Goal: Navigation & Orientation: Find specific page/section

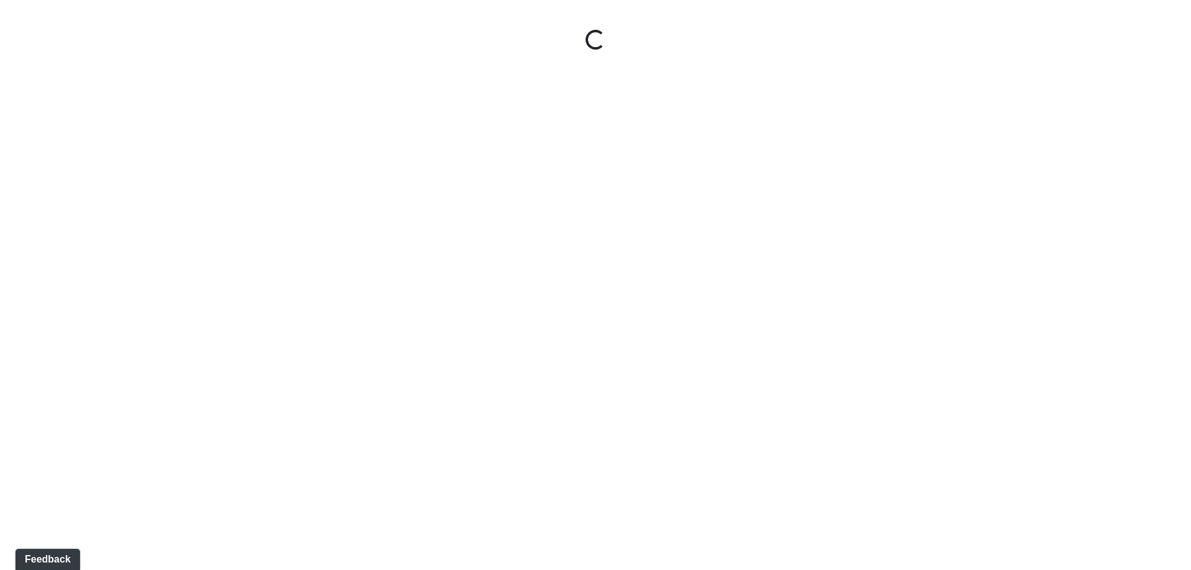
select select "2Bf4cFpXHm4oHRRQ7ao2R2"
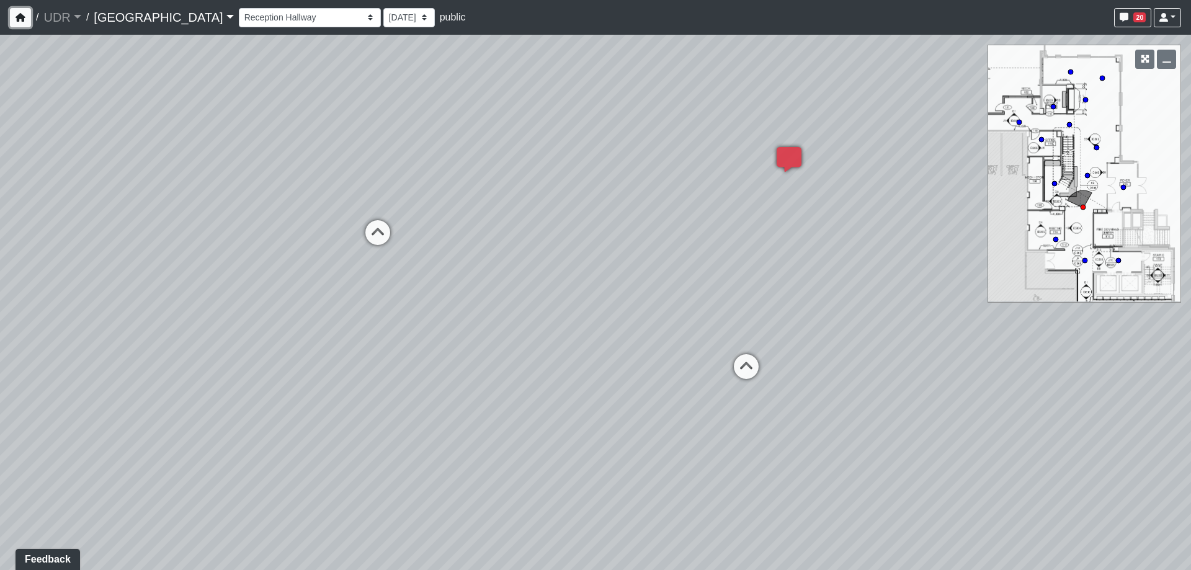
click at [22, 17] on icon "button" at bounding box center [21, 17] width 10 height 9
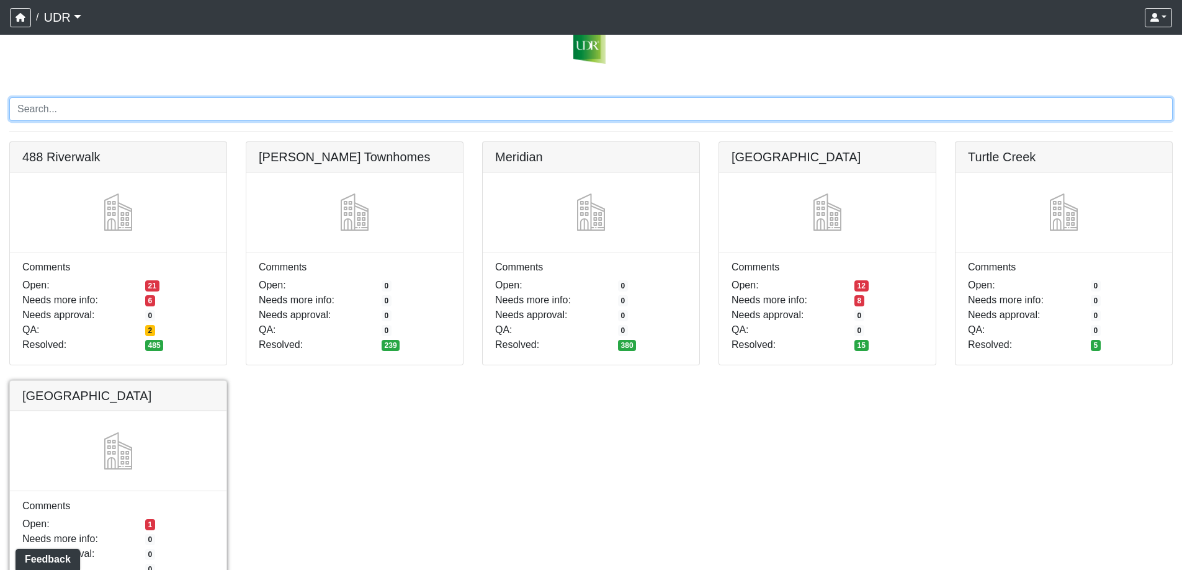
scroll to position [91, 0]
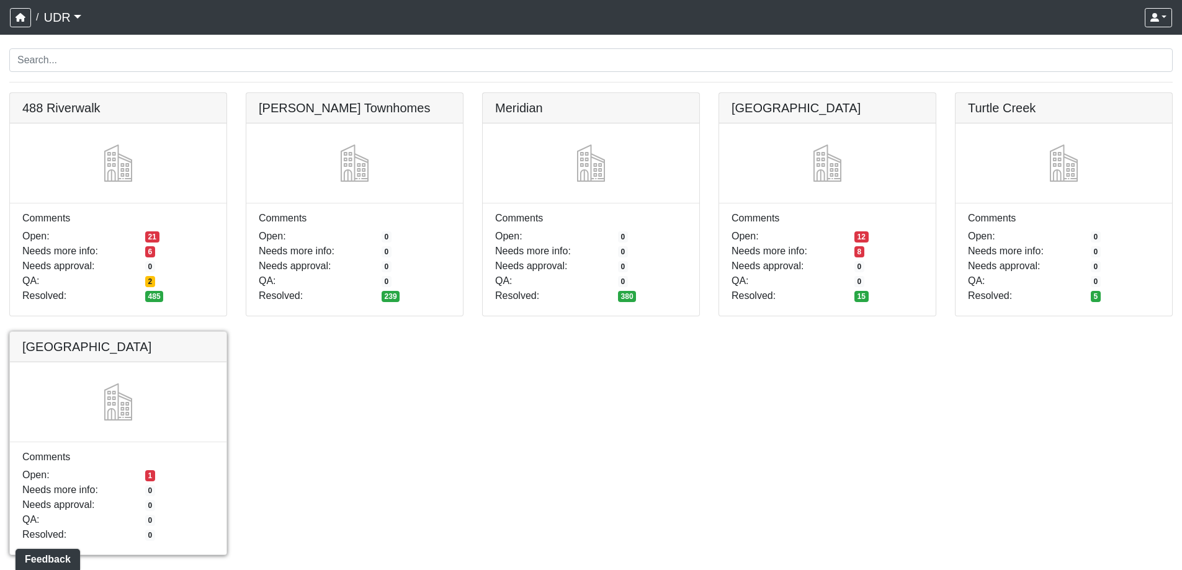
click at [158, 332] on link at bounding box center [118, 332] width 216 height 0
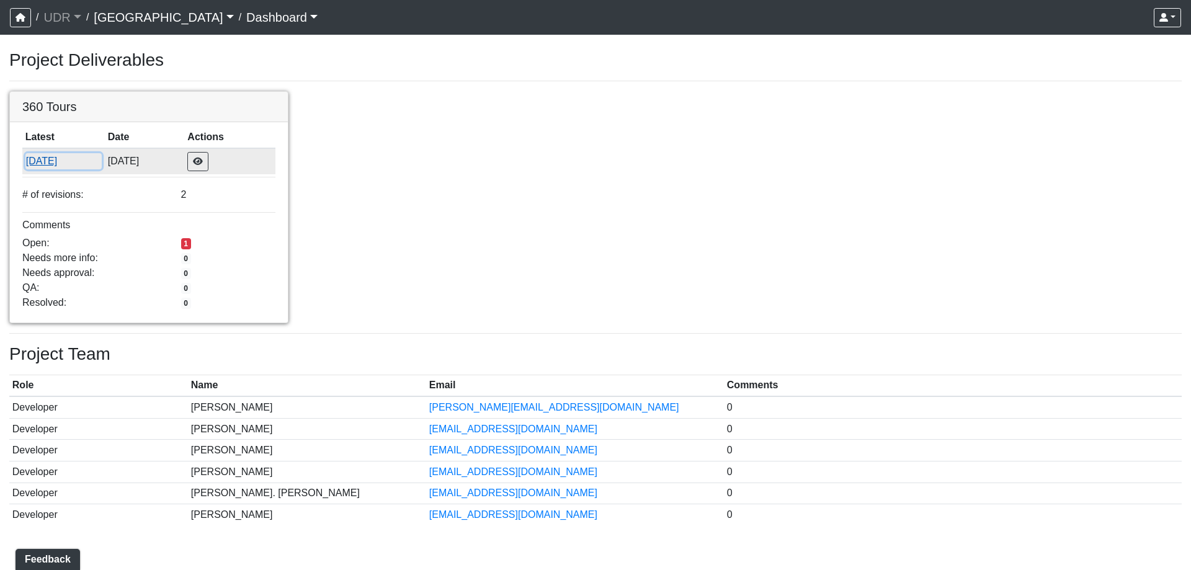
click at [57, 161] on button "[DATE]" at bounding box center [63, 161] width 76 height 16
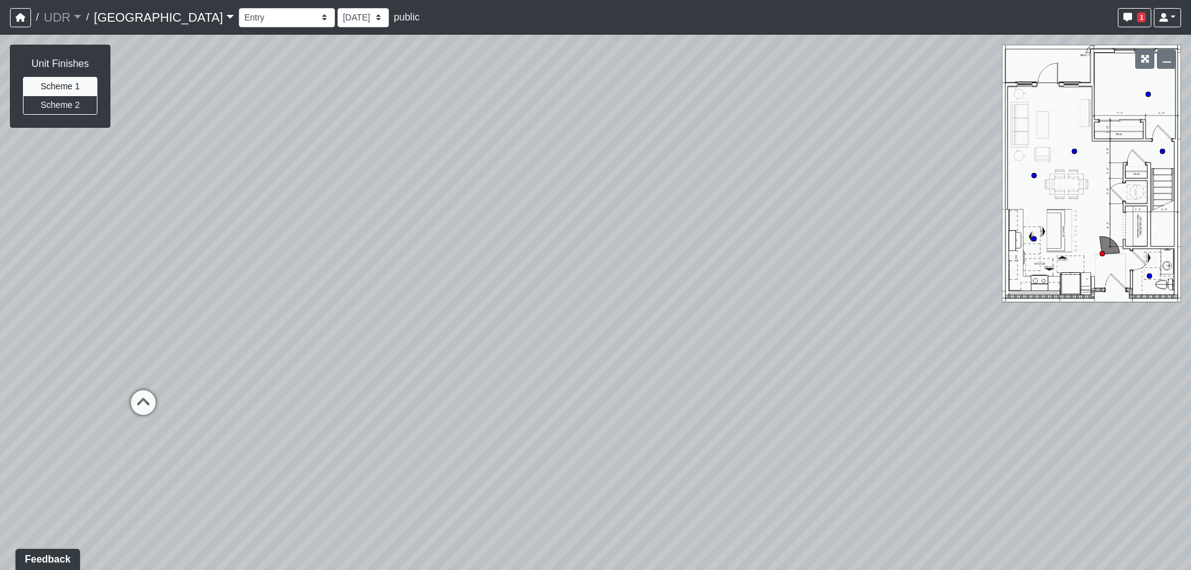
drag, startPoint x: 605, startPoint y: 278, endPoint x: 229, endPoint y: 223, distance: 380.5
click at [229, 223] on div "Loading... Powder Room Loading... Living Room Loading... Dining Room Loading...…" at bounding box center [595, 302] width 1191 height 535
drag, startPoint x: 837, startPoint y: 259, endPoint x: 320, endPoint y: 255, distance: 517.4
click at [321, 255] on div "Loading... Powder Room Loading... Living Room Loading... Dining Room Loading...…" at bounding box center [595, 302] width 1191 height 535
drag, startPoint x: 657, startPoint y: 286, endPoint x: 153, endPoint y: 256, distance: 504.6
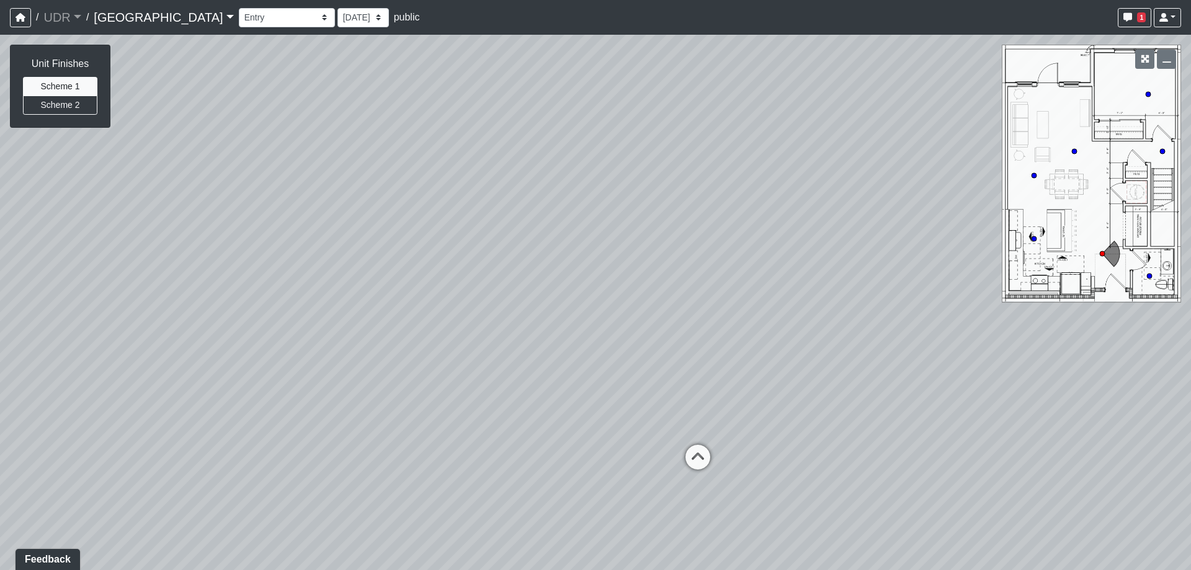
click at [161, 257] on div "Loading... Powder Room Loading... Living Room Loading... Dining Room Loading...…" at bounding box center [595, 302] width 1191 height 535
drag, startPoint x: 721, startPoint y: 288, endPoint x: 249, endPoint y: 290, distance: 472.1
click at [236, 295] on div "Loading... Powder Room Loading... Living Room Loading... Dining Room Loading...…" at bounding box center [595, 302] width 1191 height 535
drag, startPoint x: 712, startPoint y: 283, endPoint x: 271, endPoint y: 312, distance: 441.4
click at [271, 312] on div "Loading... Powder Room Loading... Living Room Loading... Dining Room Loading...…" at bounding box center [595, 302] width 1191 height 535
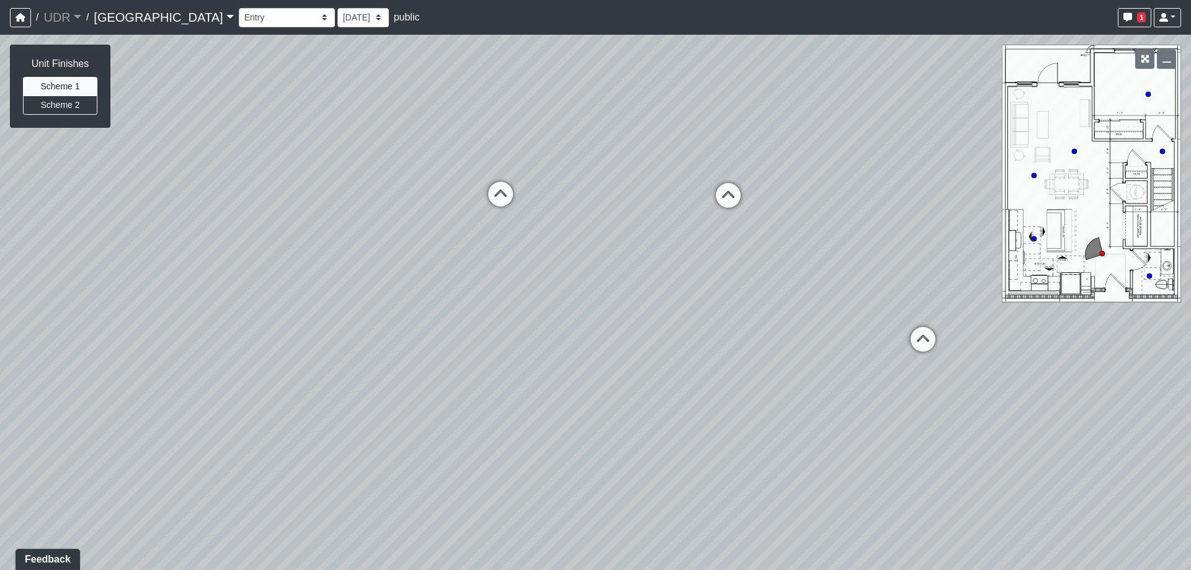
drag, startPoint x: 777, startPoint y: 305, endPoint x: 584, endPoint y: 317, distance: 192.7
click at [584, 317] on div "Loading... Powder Room Loading... Living Room Loading... Dining Room Loading...…" at bounding box center [595, 302] width 1191 height 535
click at [914, 343] on icon at bounding box center [922, 345] width 37 height 37
drag, startPoint x: 289, startPoint y: 310, endPoint x: 997, endPoint y: 321, distance: 708.5
click at [961, 321] on div "Loading... Powder Room Loading... Living Room Loading... Dining Room Loading...…" at bounding box center [595, 302] width 1191 height 535
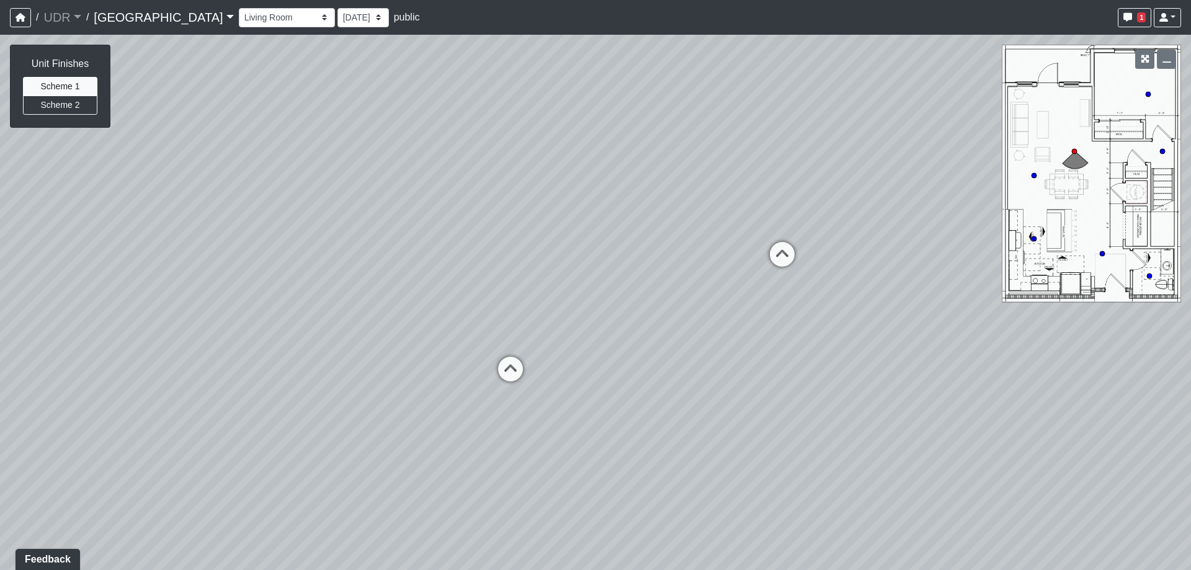
drag, startPoint x: 620, startPoint y: 356, endPoint x: 618, endPoint y: 416, distance: 59.6
click at [618, 416] on div "Loading... Powder Room Loading... Living Room Loading... Dining Room Loading...…" at bounding box center [595, 302] width 1191 height 535
drag, startPoint x: 821, startPoint y: 363, endPoint x: 622, endPoint y: 372, distance: 199.9
click at [622, 372] on div "Loading... Powder Room Loading... Living Room Loading... Dining Room Loading...…" at bounding box center [595, 302] width 1191 height 535
click at [56, 105] on button "Scheme 2" at bounding box center [60, 105] width 74 height 19
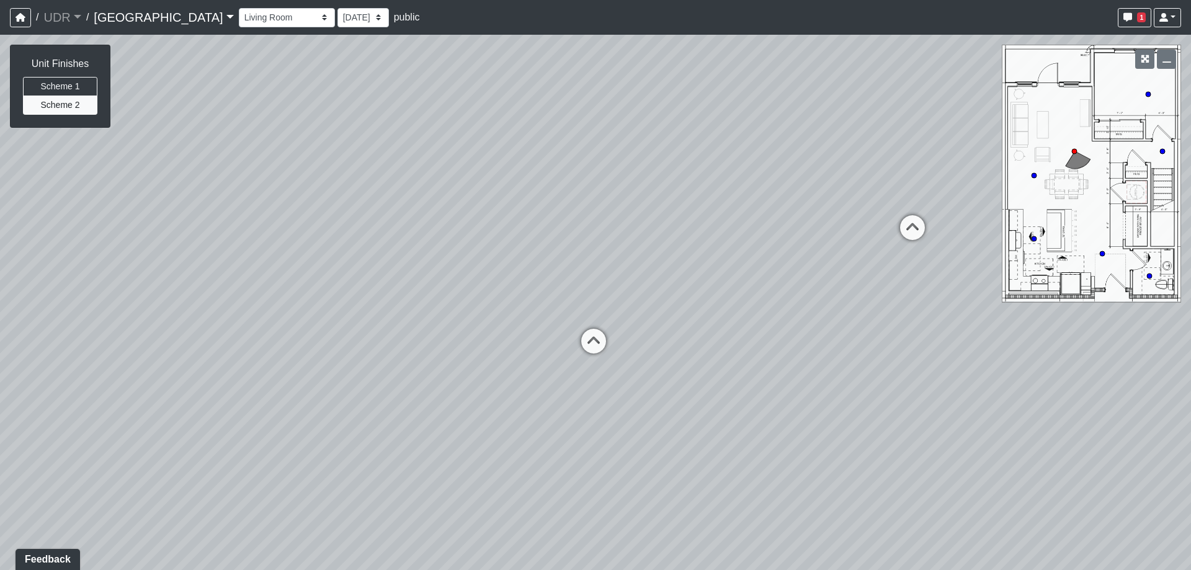
drag, startPoint x: 548, startPoint y: 373, endPoint x: 819, endPoint y: 383, distance: 271.3
click at [901, 367] on div "Loading... Powder Room Loading... Living Room Loading... Dining Room Loading...…" at bounding box center [595, 302] width 1191 height 535
drag, startPoint x: 460, startPoint y: 400, endPoint x: 658, endPoint y: 397, distance: 198.5
click at [658, 397] on div "Loading... Powder Room Loading... Living Room Loading... Dining Room Loading...…" at bounding box center [595, 302] width 1191 height 535
click at [853, 362] on icon at bounding box center [854, 374] width 37 height 37
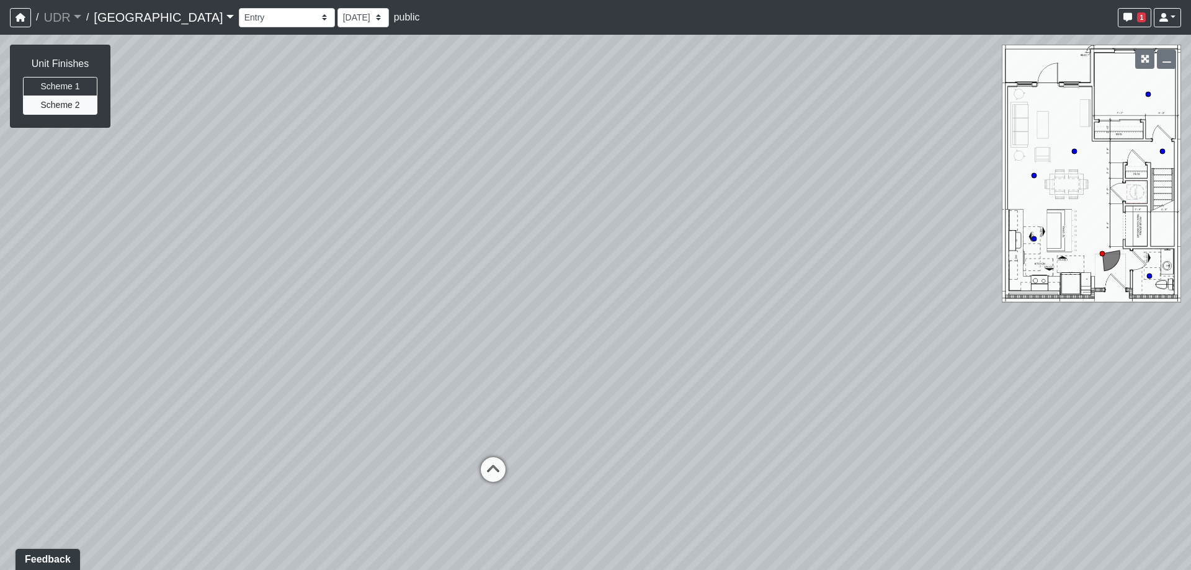
drag, startPoint x: 832, startPoint y: 331, endPoint x: 973, endPoint y: 338, distance: 141.6
click at [962, 337] on div "Loading... Powder Room Loading... Living Room Loading... Dining Room Loading...…" at bounding box center [595, 302] width 1191 height 535
drag, startPoint x: 522, startPoint y: 394, endPoint x: 567, endPoint y: 376, distance: 48.7
click at [567, 376] on div "Loading... Powder Room Loading... Living Room Loading... Dining Room Loading...…" at bounding box center [595, 302] width 1191 height 535
drag, startPoint x: 264, startPoint y: 372, endPoint x: 638, endPoint y: 376, distance: 374.1
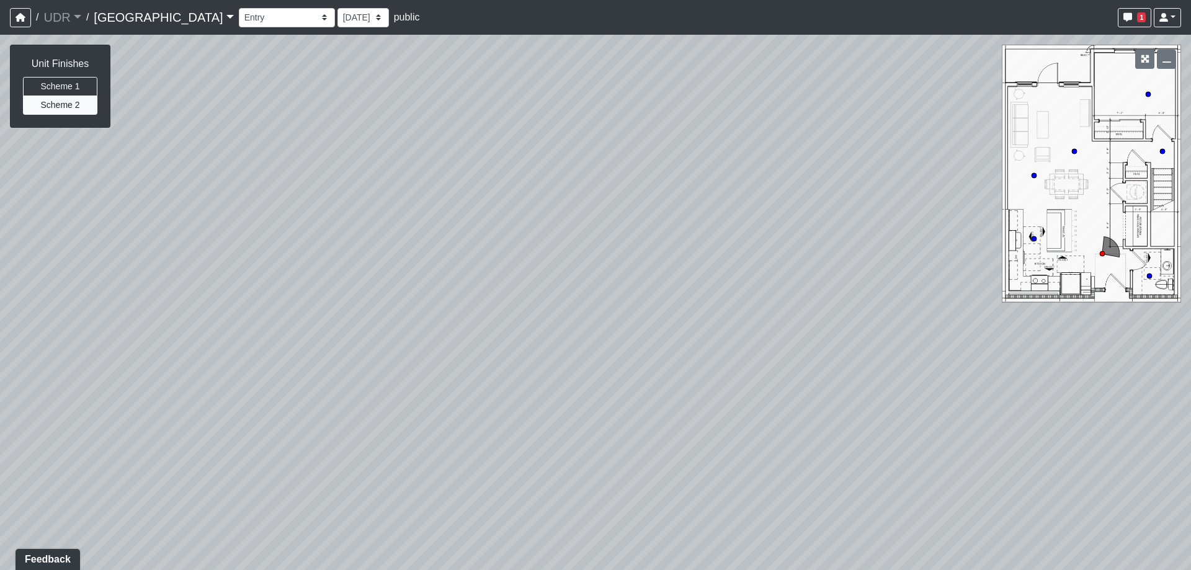
click at [638, 376] on div "Loading... Powder Room Loading... Living Room Loading... Dining Room Loading...…" at bounding box center [595, 302] width 1191 height 535
click at [378, 368] on icon at bounding box center [386, 371] width 37 height 37
drag, startPoint x: 836, startPoint y: 331, endPoint x: 147, endPoint y: 331, distance: 688.6
click at [177, 329] on div "Loading... Powder Room Loading... Living Room Loading... Dining Room Loading...…" at bounding box center [595, 302] width 1191 height 535
click at [458, 245] on icon at bounding box center [452, 256] width 37 height 37
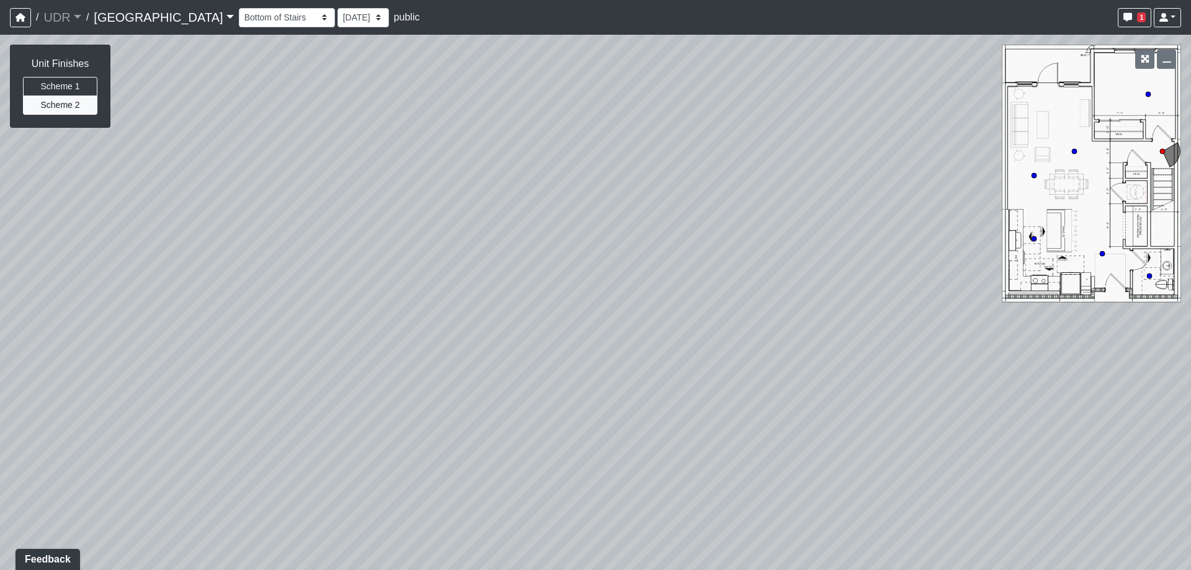
drag, startPoint x: 615, startPoint y: 234, endPoint x: 224, endPoint y: 252, distance: 391.2
click at [233, 253] on div "Loading... Powder Room Loading... Living Room Loading... Dining Room Loading...…" at bounding box center [595, 302] width 1191 height 535
drag, startPoint x: 619, startPoint y: 234, endPoint x: 533, endPoint y: 319, distance: 120.2
click at [533, 319] on div "Loading... Powder Room Loading... Living Room Loading... Dining Room Loading...…" at bounding box center [595, 302] width 1191 height 535
click at [618, 112] on icon at bounding box center [609, 127] width 37 height 37
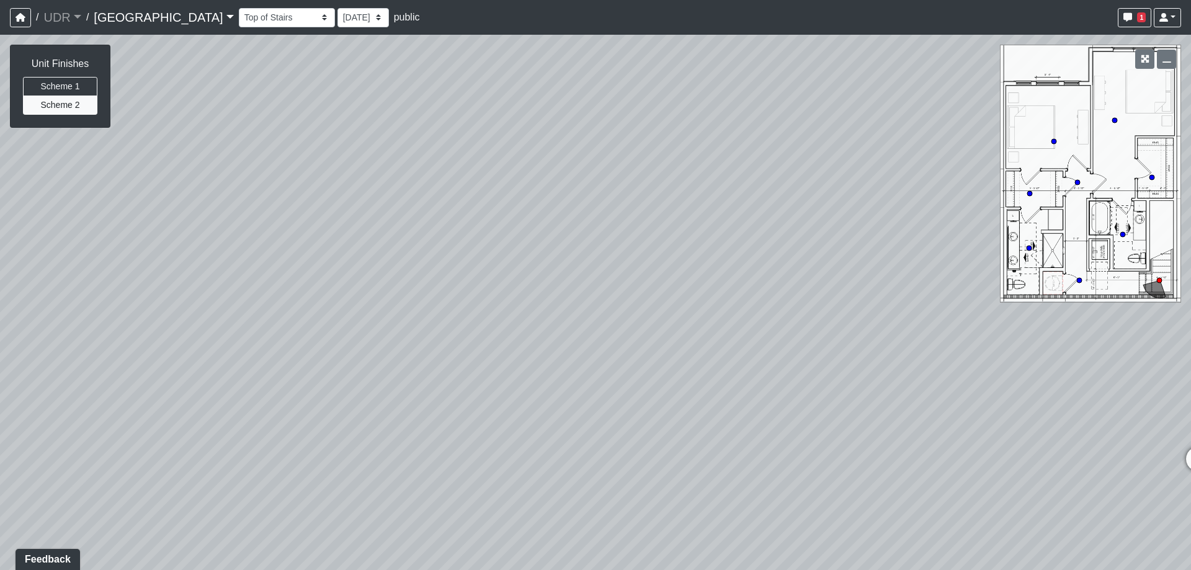
drag, startPoint x: 941, startPoint y: 439, endPoint x: 359, endPoint y: 305, distance: 597.2
click at [389, 310] on div "Loading... Powder Room Loading... Living Room Loading... Dining Room Loading...…" at bounding box center [595, 302] width 1191 height 535
drag, startPoint x: 955, startPoint y: 357, endPoint x: 435, endPoint y: 384, distance: 520.5
click at [435, 384] on div "Loading... Powder Room Loading... Living Room Loading... Dining Room Loading...…" at bounding box center [595, 302] width 1191 height 535
click at [490, 344] on icon at bounding box center [499, 357] width 37 height 37
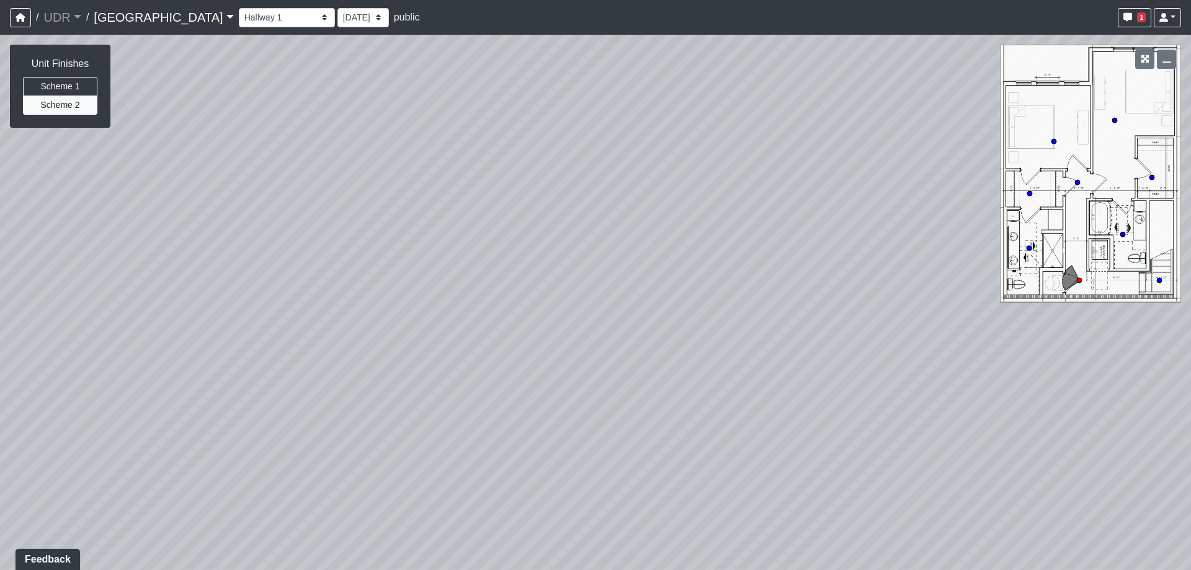
drag, startPoint x: 734, startPoint y: 336, endPoint x: 50, endPoint y: 292, distance: 685.6
click at [61, 293] on div "Loading... Powder Room Loading... Living Room Loading... Dining Room Loading...…" at bounding box center [595, 302] width 1191 height 535
drag, startPoint x: 307, startPoint y: 301, endPoint x: 420, endPoint y: 345, distance: 121.0
click at [435, 338] on div "Loading... Powder Room Loading... Living Room Loading... Dining Room Loading...…" at bounding box center [595, 302] width 1191 height 535
click at [378, 352] on icon at bounding box center [385, 354] width 37 height 37
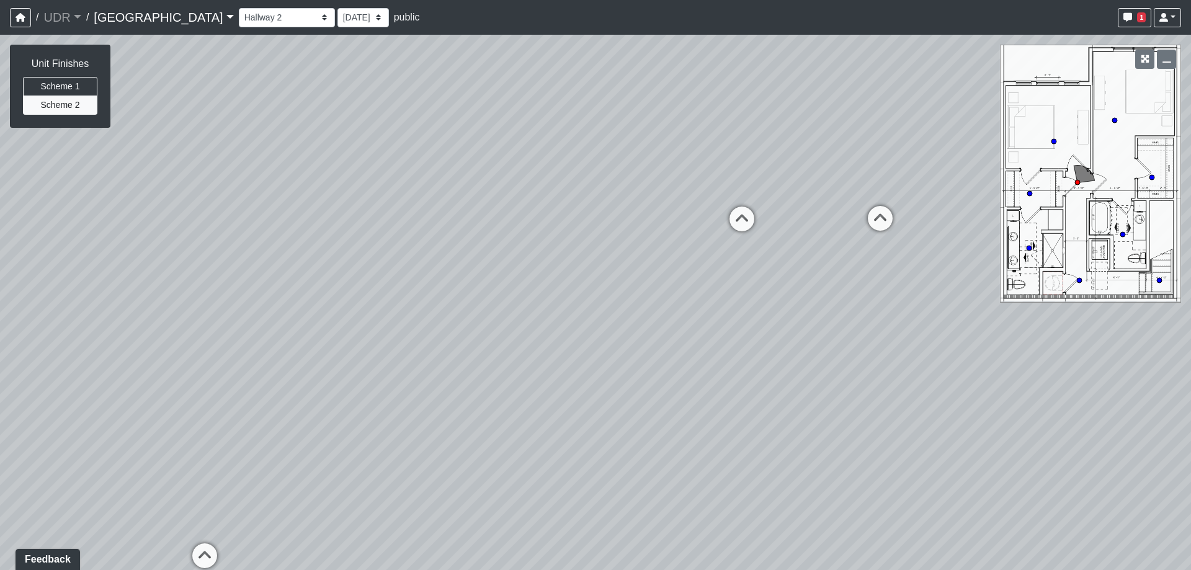
drag, startPoint x: 540, startPoint y: 344, endPoint x: 334, endPoint y: 341, distance: 205.4
click at [334, 341] on div "Loading... Powder Room Loading... Living Room Loading... Dining Room Loading...…" at bounding box center [595, 302] width 1191 height 535
click at [596, 216] on icon at bounding box center [604, 221] width 37 height 37
drag, startPoint x: 487, startPoint y: 323, endPoint x: 841, endPoint y: 287, distance: 355.4
click at [841, 287] on div "Loading... Powder Room Loading... Living Room Loading... Dining Room Loading...…" at bounding box center [595, 302] width 1191 height 535
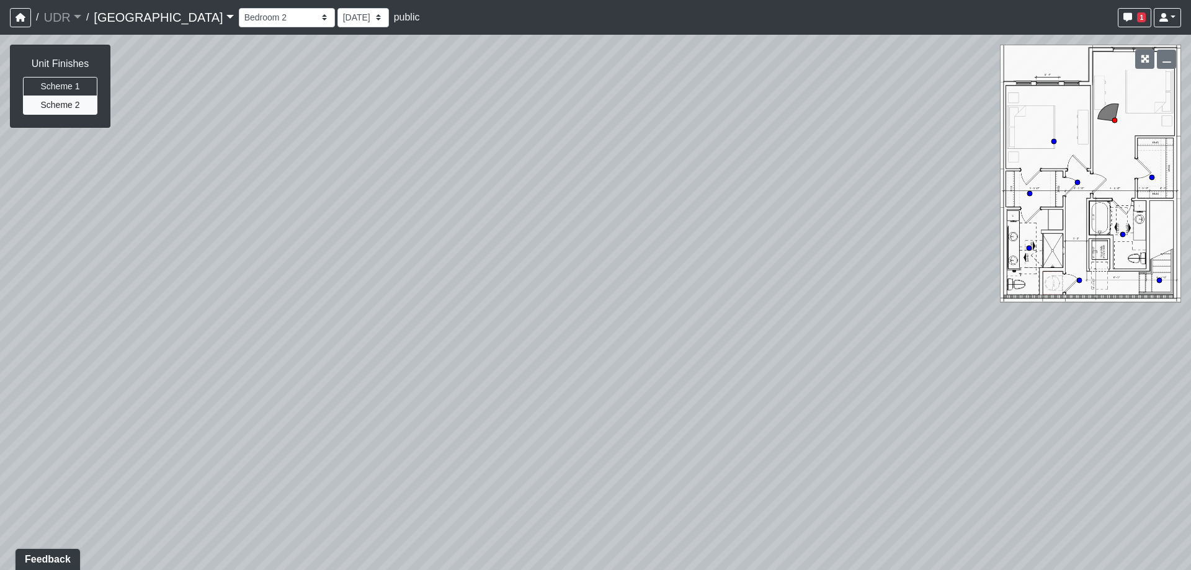
drag, startPoint x: 241, startPoint y: 317, endPoint x: 764, endPoint y: 326, distance: 523.0
click at [774, 318] on div "Loading... Powder Room Loading... Living Room Loading... Dining Room Loading...…" at bounding box center [595, 302] width 1191 height 535
click at [152, 150] on icon at bounding box center [149, 155] width 37 height 37
drag, startPoint x: 654, startPoint y: 255, endPoint x: 131, endPoint y: 282, distance: 523.7
click at [132, 282] on div "Loading... Powder Room Loading... Living Room Loading... Dining Room Loading...…" at bounding box center [595, 302] width 1191 height 535
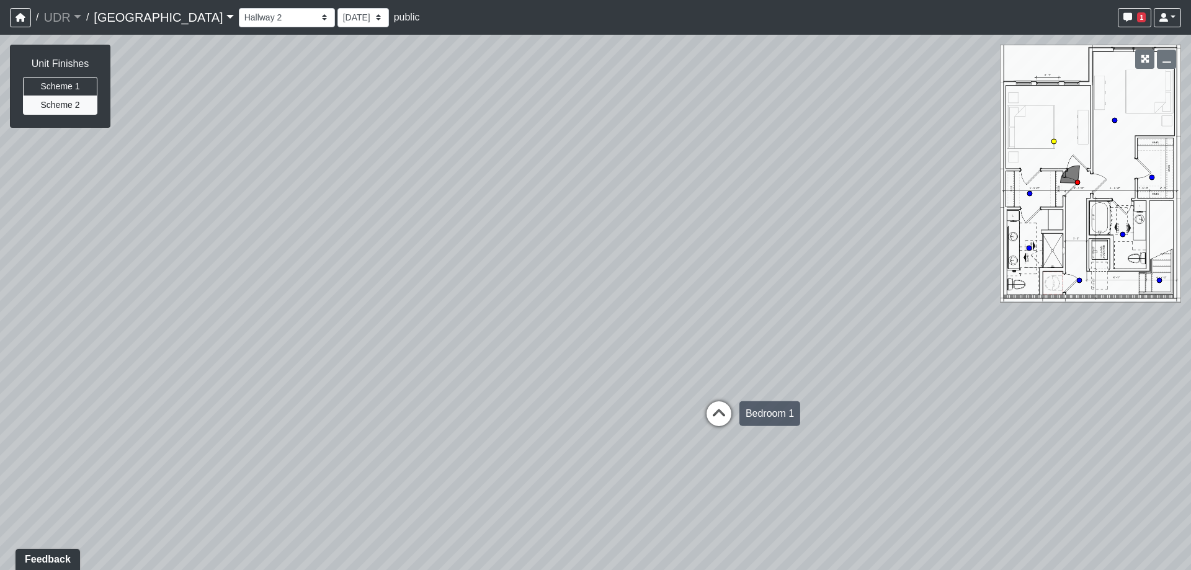
click at [728, 421] on icon at bounding box center [718, 419] width 37 height 37
drag, startPoint x: 519, startPoint y: 346, endPoint x: 931, endPoint y: 359, distance: 412.1
click at [924, 358] on div "Loading... Powder Room Loading... Living Room Loading... Dining Room Loading...…" at bounding box center [595, 302] width 1191 height 535
click at [556, 207] on icon at bounding box center [569, 215] width 37 height 37
drag, startPoint x: 432, startPoint y: 306, endPoint x: 597, endPoint y: 291, distance: 166.4
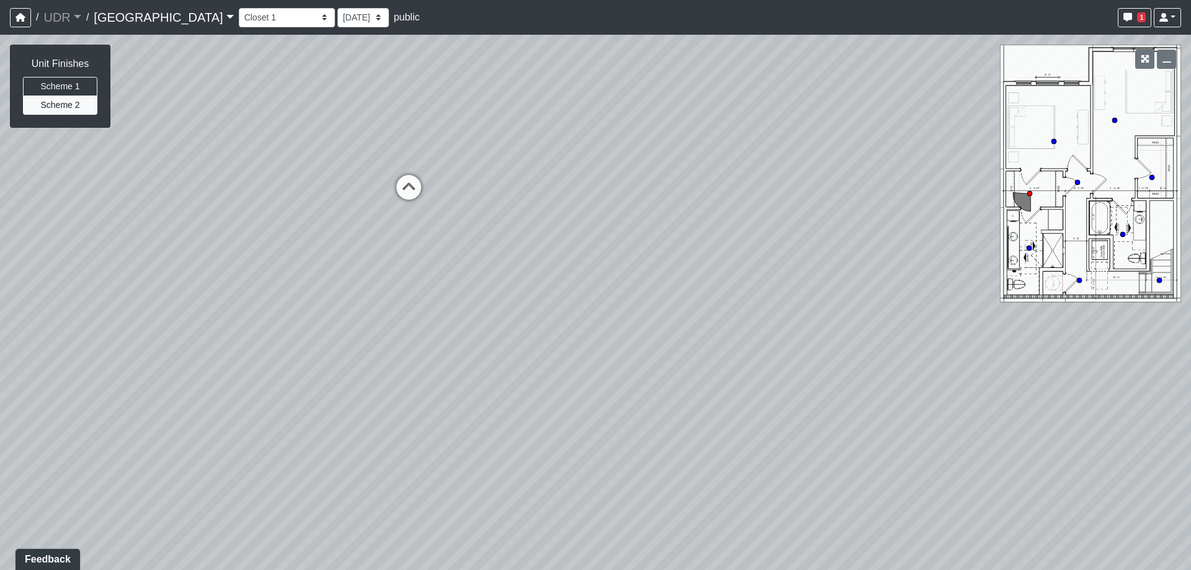
click at [615, 303] on div "Loading... Powder Room Loading... Living Room Loading... Dining Room Loading...…" at bounding box center [595, 302] width 1191 height 535
click at [584, 192] on icon at bounding box center [586, 192] width 37 height 37
drag, startPoint x: 842, startPoint y: 372, endPoint x: 432, endPoint y: 295, distance: 417.3
click at [538, 307] on div "Loading... Powder Room Loading... Living Room Loading... Dining Room Loading...…" at bounding box center [595, 302] width 1191 height 535
drag, startPoint x: 582, startPoint y: 278, endPoint x: 581, endPoint y: 378, distance: 100.5
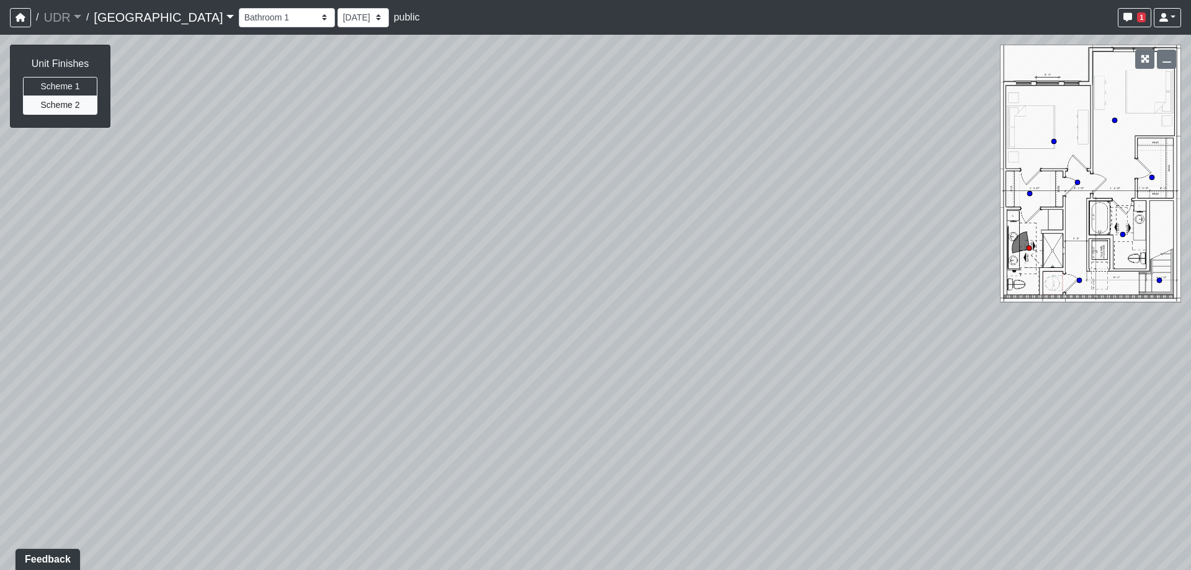
click at [580, 378] on div "Loading... Powder Room Loading... Living Room Loading... Dining Room Loading...…" at bounding box center [595, 302] width 1191 height 535
drag, startPoint x: 687, startPoint y: 316, endPoint x: 733, endPoint y: 446, distance: 137.9
click at [733, 446] on div "Loading... Powder Room Loading... Living Room Loading... Dining Room Loading...…" at bounding box center [595, 302] width 1191 height 535
drag
click at [329, 363] on div "Loading... Powder Room Loading... Living Room Loading... Dining Room Loading...…" at bounding box center [595, 302] width 1191 height 535
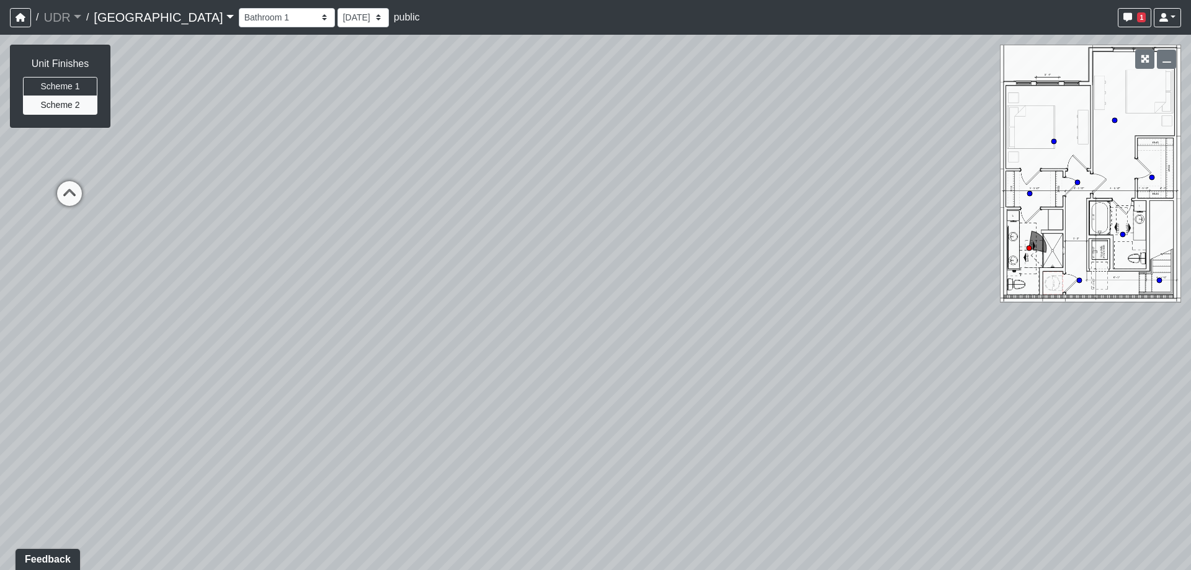
click at [323, 364] on div "Loading... Powder Room Loading... Living Room Loading... Dining Room Loading...…" at bounding box center [595, 302] width 1191 height 535
click at [322, 544] on div "Loading... Powder Room Loading... Living Room Loading... Dining Room Loading...…" at bounding box center [595, 302] width 1191 height 535
click at [525, 354] on div "Loading... Powder Room Loading... Living Room Loading... Dining Room Loading...…" at bounding box center [595, 302] width 1191 height 535
click at [261, 19] on select "Amenity Entry Brick Path 1 Brick Path 2 Cabana 1 Cabana 2 Firepit Grill 1 Grill…" at bounding box center [287, 17] width 96 height 19
click at [239, 8] on select "Amenity Entry Brick Path 1 Brick Path 2 Cabana 1 Cabana 2 Firepit Grill 1 Grill…" at bounding box center [287, 17] width 96 height 19
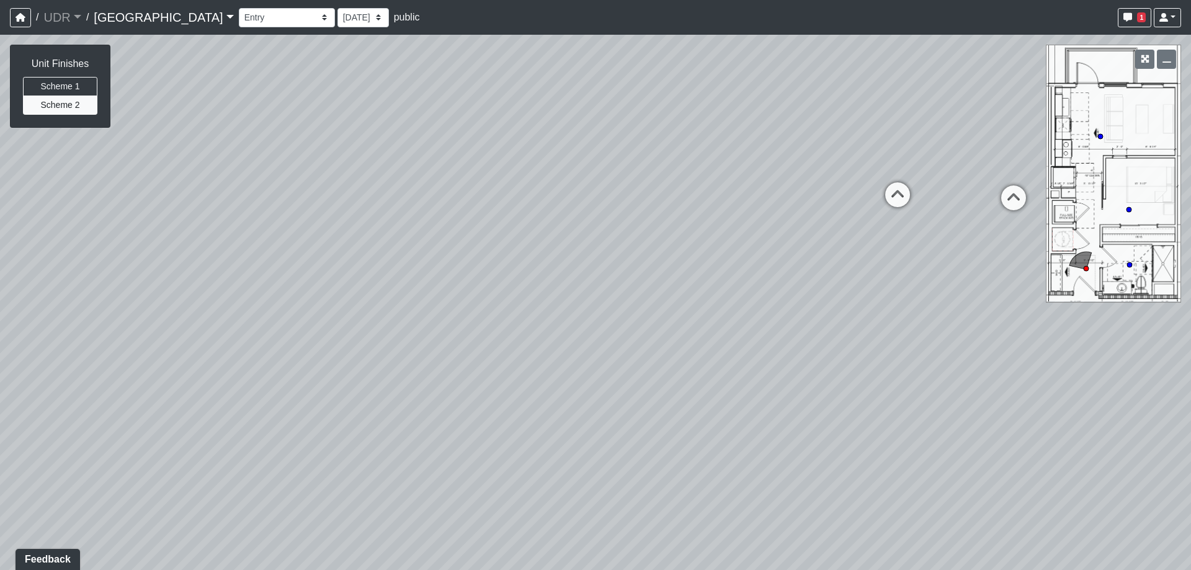
click at [1061, 331] on div "Loading... Powder Room Loading... Living Room Loading... Dining Room Loading...…" at bounding box center [595, 302] width 1191 height 535
click at [139, 256] on div "Loading... Powder Room Loading... Living Room Loading... Dining Room Loading...…" at bounding box center [595, 302] width 1191 height 535
click at [80, 343] on div "Loading... Powder Room Loading... Living Room Loading... Dining Room Loading...…" at bounding box center [595, 302] width 1191 height 535
click at [488, 164] on icon at bounding box center [482, 163] width 37 height 37
click at [327, 558] on div "Loading... Powder Room Loading... Living Room Loading... Dining Room Loading...…" at bounding box center [595, 302] width 1191 height 535
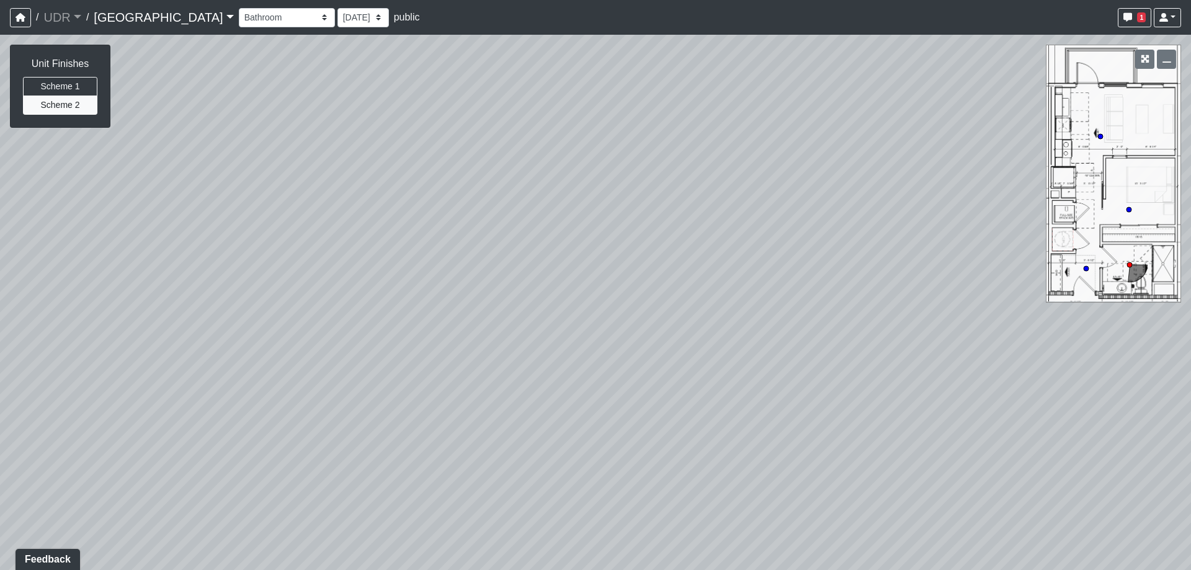
click at [136, 366] on div "Loading... Powder Room Loading... Living Room Loading... Dining Room Loading...…" at bounding box center [595, 302] width 1191 height 535
click at [0, 393] on div "Loading... Powder Room Loading... Living Room Loading... Dining Room Loading...…" at bounding box center [595, 302] width 1191 height 535
click at [772, 253] on icon at bounding box center [777, 249] width 37 height 37
click at [236, 369] on div "Loading... Powder Room Loading... Living Room Loading... Dining Room Loading...…" at bounding box center [595, 302] width 1191 height 535
click at [588, 211] on icon at bounding box center [583, 215] width 37 height 37
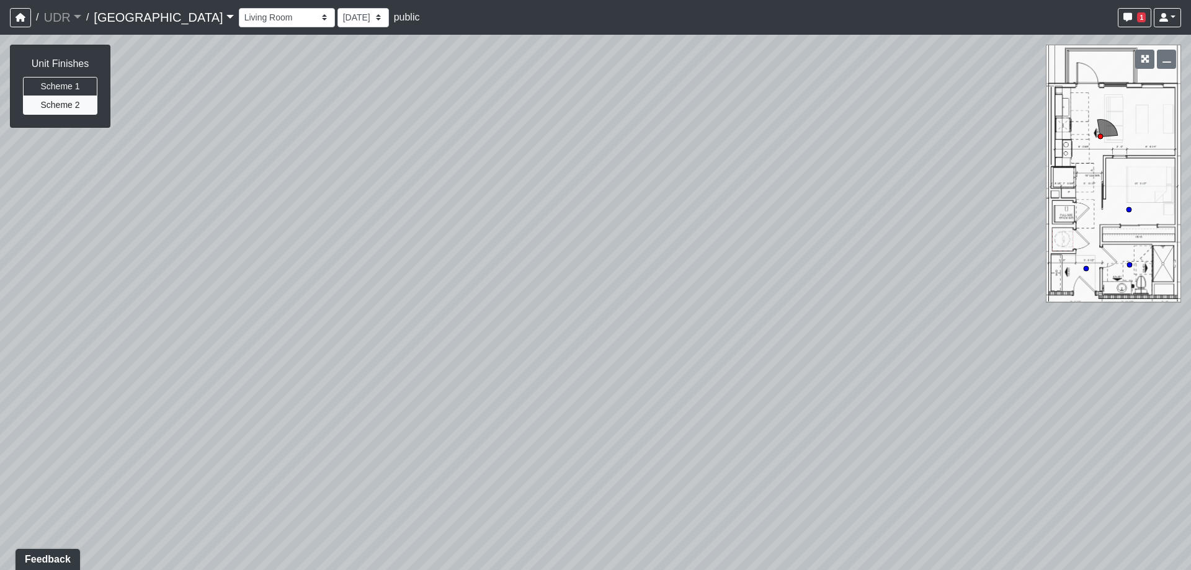
click at [53, 353] on div "Loading... Powder Room Loading... Living Room Loading... Dining Room Loading...…" at bounding box center [595, 302] width 1191 height 535
click at [118, 451] on div "Loading... Powder Room Loading... Living Room Loading... Dining Room Loading...…" at bounding box center [595, 302] width 1191 height 535
click at [829, 279] on div "Loading... Powder Room Loading... Living Room Loading... Dining Room Loading...…" at bounding box center [595, 302] width 1191 height 535
click at [853, 290] on div "Loading... Powder Room Loading... Living Room Loading... Dining Room Loading...…" at bounding box center [595, 302] width 1191 height 535
click at [285, 311] on div "Loading... Powder Room Loading... Living Room Loading... Dining Room Loading...…" at bounding box center [595, 302] width 1191 height 535
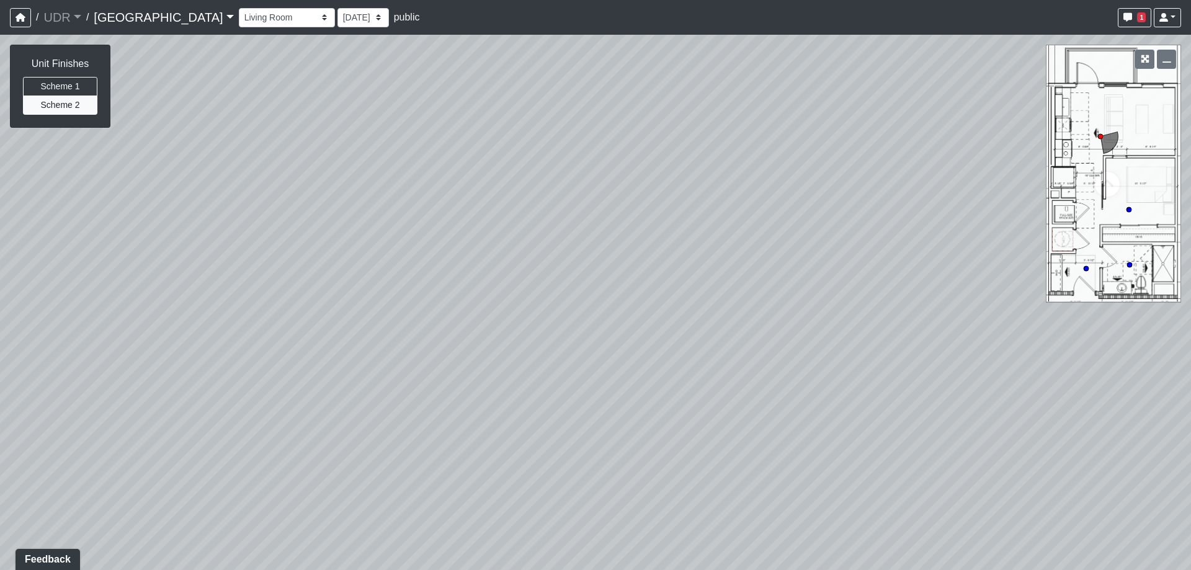
click at [0, 348] on div "Loading... Powder Room Loading... Living Room Loading... Dining Room Loading...…" at bounding box center [595, 302] width 1191 height 535
click at [181, 415] on div "Loading... Powder Room Loading... Living Room Loading... Dining Room Loading...…" at bounding box center [595, 302] width 1191 height 535
click at [296, 404] on div "Loading... Powder Room Loading... Living Room Loading... Dining Room Loading...…" at bounding box center [595, 302] width 1191 height 535
click at [739, 455] on div "Loading... Powder Room Loading... Living Room Loading... Dining Room Loading...…" at bounding box center [595, 302] width 1191 height 535
click at [598, 349] on div "Loading... Powder Room Loading... Living Room Loading... Dining Room Loading...…" at bounding box center [595, 302] width 1191 height 535
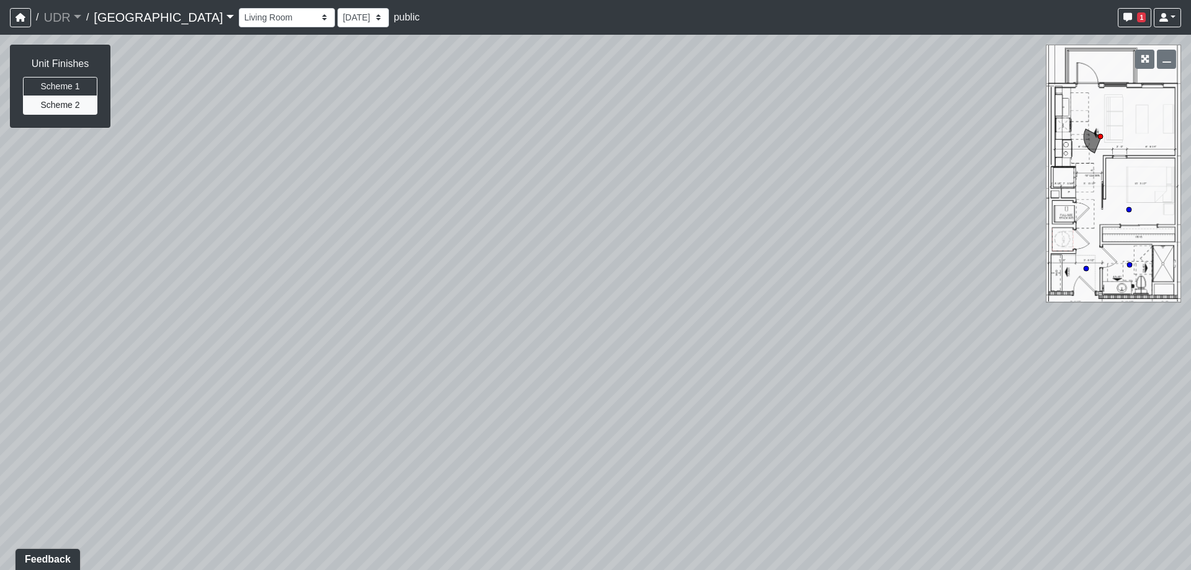
click at [426, 341] on div "Loading... Powder Room Loading... Living Room Loading... Dining Room Loading...…" at bounding box center [595, 302] width 1191 height 535
click at [239, 9] on select "Amenity Entry Brick Path 1 Brick Path 2 Cabana 1 Cabana 2 Firepit Grill 1 Grill…" at bounding box center [287, 17] width 96 height 19
click at [239, 8] on select "Amenity Entry Brick Path 1 Brick Path 2 Cabana 1 Cabana 2 Firepit Grill 1 Grill…" at bounding box center [287, 17] width 96 height 19
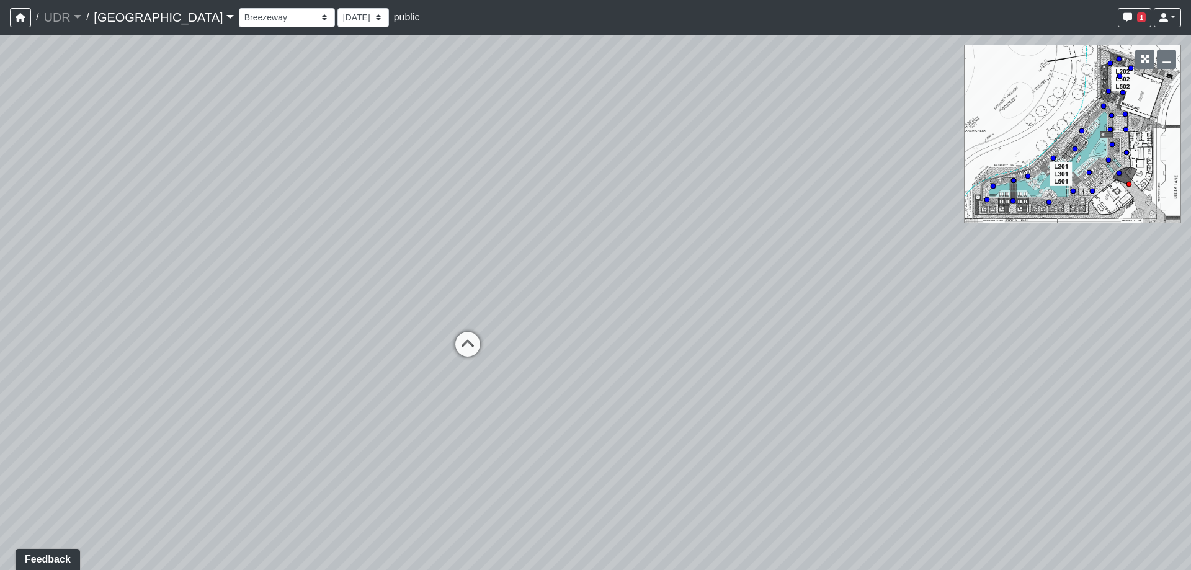
click at [17, 262] on div "Loading... Powder Room Loading... Living Room Loading... Dining Room Loading...…" at bounding box center [595, 302] width 1191 height 535
click at [372, 269] on div "Loading... Powder Room Loading... Living Room Loading... Dining Room Loading...…" at bounding box center [595, 302] width 1191 height 535
click at [471, 316] on div "Loading... Powder Room Loading... Living Room Loading... Dining Room Loading...…" at bounding box center [595, 302] width 1191 height 535
click at [239, 17] on select "Amenity Entry Brick Path 1 Brick Path 2 Cabana 1 Cabana 2 Firepit Grill 1 Grill…" at bounding box center [287, 17] width 96 height 19
click at [239, 8] on select "Amenity Entry Brick Path 1 Brick Path 2 Cabana 1 Cabana 2 Firepit Grill 1 Grill…" at bounding box center [287, 17] width 96 height 19
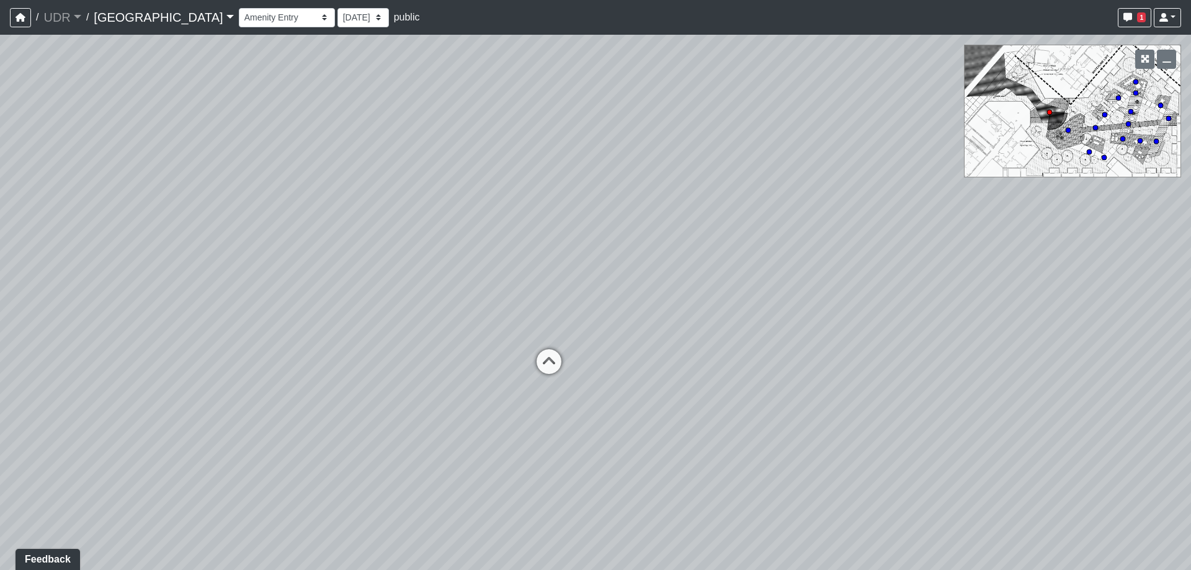
click at [200, 239] on div "Loading... Powder Room Loading... Living Room Loading... Dining Room Loading...…" at bounding box center [595, 302] width 1191 height 535
click at [822, 249] on div "Loading... Powder Room Loading... Living Room Loading... Dining Room Loading...…" at bounding box center [595, 302] width 1191 height 535
click at [55, 255] on div "Loading... Powder Room Loading... Living Room Loading... Dining Room Loading...…" at bounding box center [595, 302] width 1191 height 535
click at [59, 288] on div "Loading... Powder Room Loading... Living Room Loading... Dining Room Loading...…" at bounding box center [595, 302] width 1191 height 535
click at [413, 297] on div "Loading... Powder Room Loading... Living Room Loading... Dining Room Loading...…" at bounding box center [595, 302] width 1191 height 535
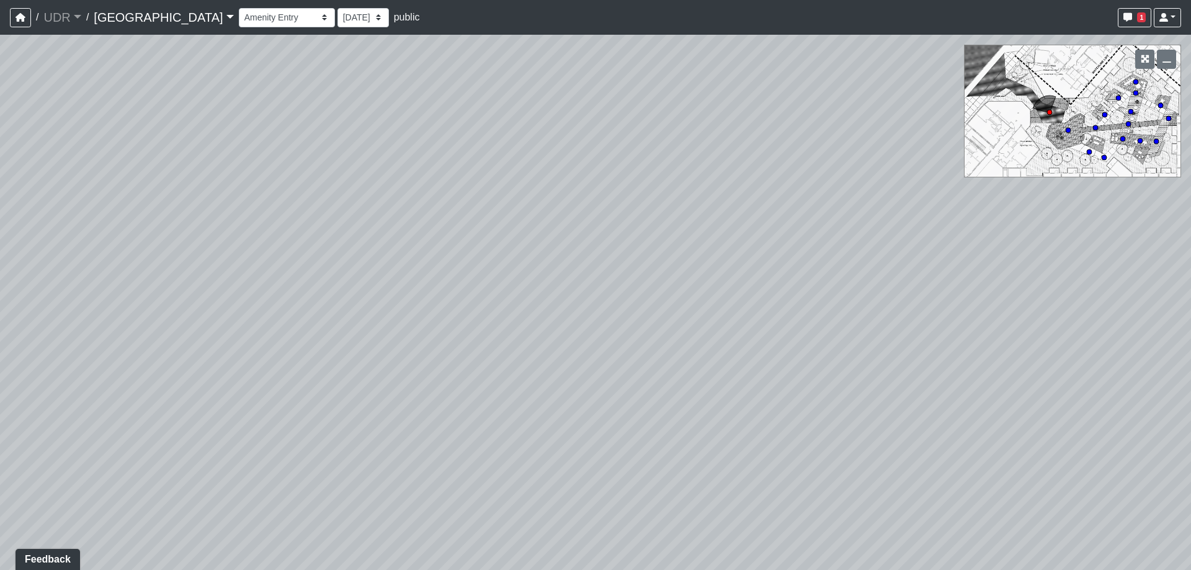
click at [447, 506] on div "Loading... Powder Room Loading... Living Room Loading... Dining Room Loading...…" at bounding box center [595, 302] width 1191 height 535
click at [533, 348] on div "Loading... Powder Room Loading... Living Room Loading... Dining Room Loading...…" at bounding box center [595, 302] width 1191 height 535
click at [748, 119] on div "Loading... Powder Room Loading... Living Room Loading... Dining Room Loading...…" at bounding box center [595, 302] width 1191 height 535
click at [713, 347] on div "Loading... Powder Room Loading... Living Room Loading... Dining Room Loading...…" at bounding box center [595, 302] width 1191 height 535
click at [361, 391] on div "Loading... Powder Room Loading... Living Room Loading... Dining Room Loading...…" at bounding box center [595, 302] width 1191 height 535
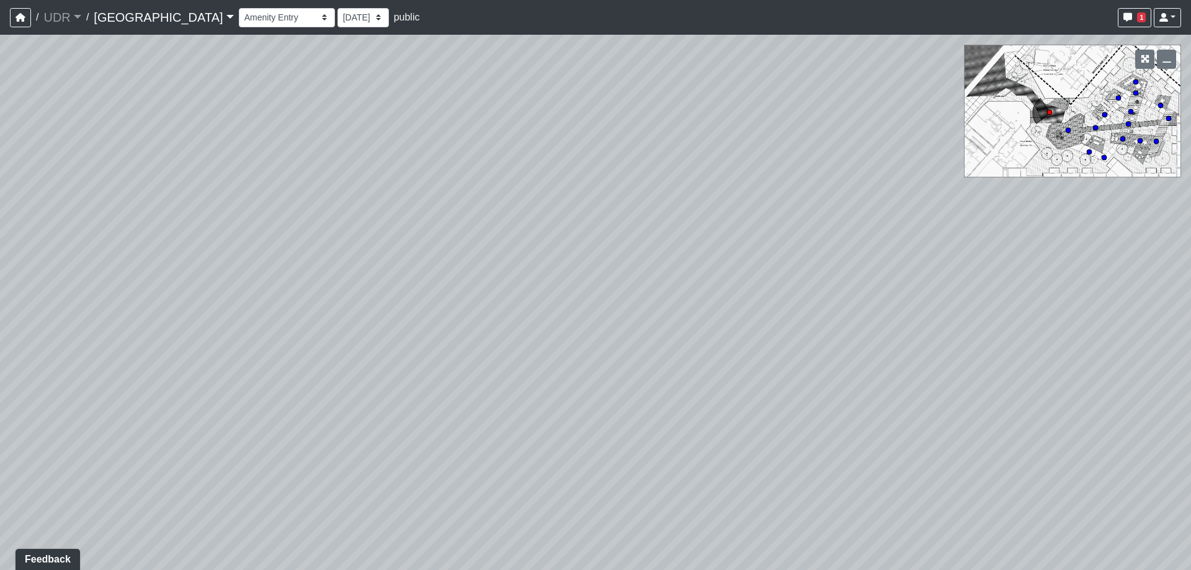
click at [792, 506] on div "Loading... Powder Room Loading... Living Room Loading... Dining Room Loading...…" at bounding box center [595, 302] width 1191 height 535
click at [714, 411] on div "Loading... Powder Room Loading... Living Room Loading... Dining Room Loading...…" at bounding box center [595, 302] width 1191 height 535
click at [684, 424] on div "Loading... Powder Room Loading... Living Room Loading... Dining Room Loading...…" at bounding box center [595, 302] width 1191 height 535
click at [216, 210] on div "Loading... Powder Room Loading... Living Room Loading... Dining Room Loading...…" at bounding box center [595, 302] width 1191 height 535
click at [346, 342] on div "Loading... Powder Room Loading... Living Room Loading... Dining Room Loading...…" at bounding box center [595, 302] width 1191 height 535
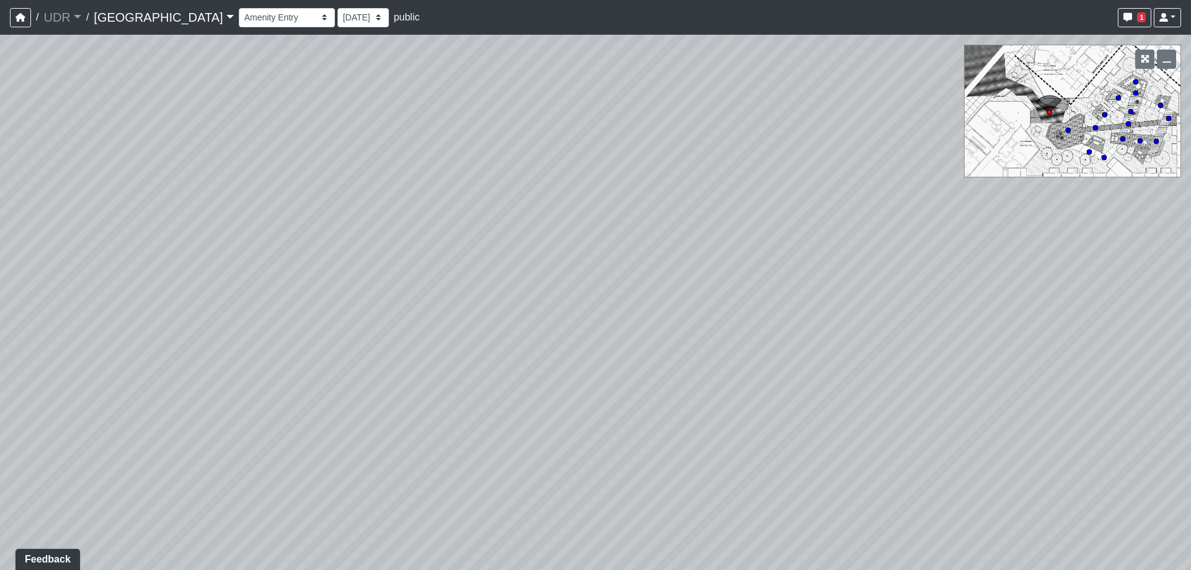
click at [617, 263] on div "Loading... Powder Room Loading... Living Room Loading... Dining Room Loading...…" at bounding box center [595, 302] width 1191 height 535
click at [671, 218] on div "Loading... Powder Room Loading... Living Room Loading... Dining Room Loading...…" at bounding box center [595, 302] width 1191 height 535
drag, startPoint x: 510, startPoint y: 372, endPoint x: 580, endPoint y: 340, distance: 76.9
click at [471, 414] on div "Loading... Powder Room Loading... Living Room Loading... Dining Room Loading...…" at bounding box center [595, 302] width 1191 height 535
drag, startPoint x: 508, startPoint y: 413, endPoint x: 572, endPoint y: 370, distance: 76.9
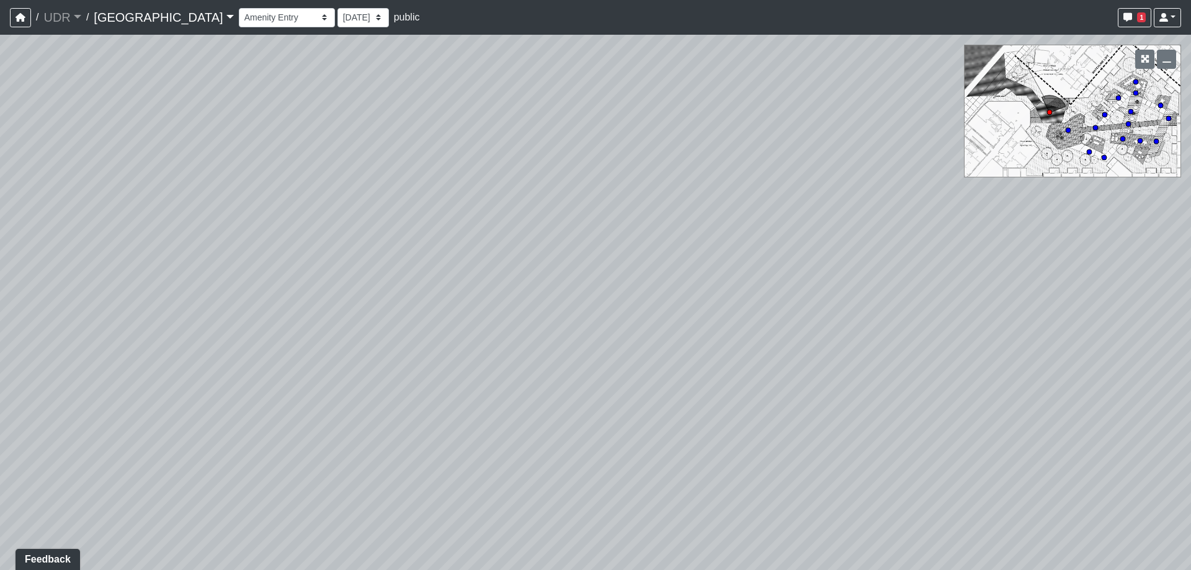
click at [572, 370] on div "Loading... Powder Room Loading... Living Room Loading... Dining Room Loading...…" at bounding box center [595, 302] width 1191 height 535
drag, startPoint x: 315, startPoint y: 425, endPoint x: 507, endPoint y: 328, distance: 215.3
click at [497, 331] on div "Loading... Powder Room Loading... Living Room Loading... Dining Room Loading...…" at bounding box center [595, 302] width 1191 height 535
drag, startPoint x: 354, startPoint y: 384, endPoint x: 691, endPoint y: 290, distance: 349.8
click at [638, 293] on div "Loading... Powder Room Loading... Living Room Loading... Dining Room Loading...…" at bounding box center [595, 302] width 1191 height 535
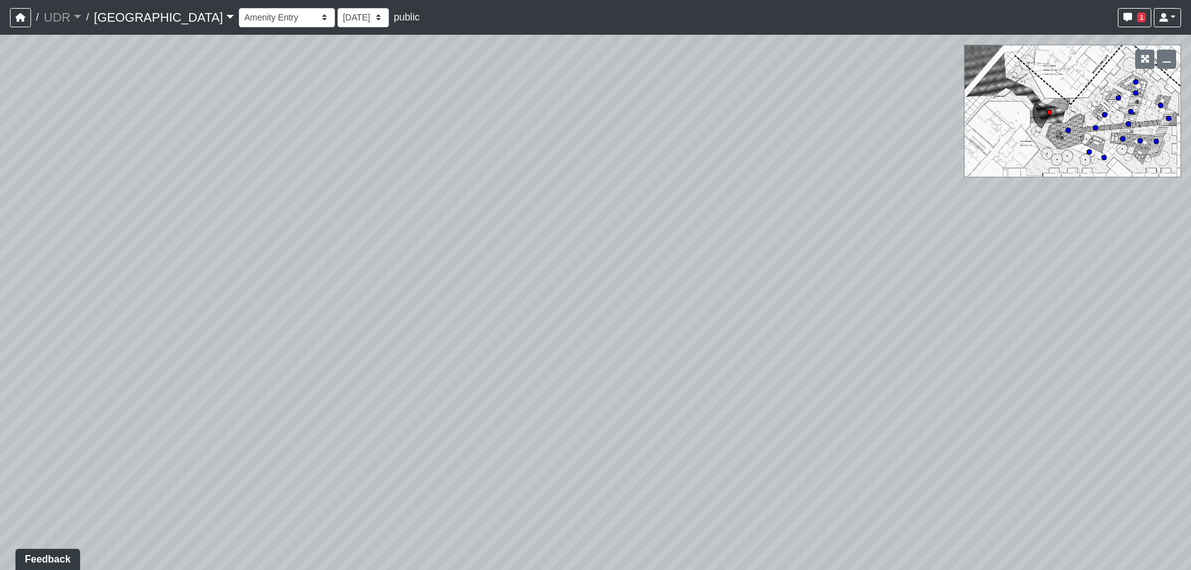
drag, startPoint x: 612, startPoint y: 332, endPoint x: 681, endPoint y: 524, distance: 203.5
click at [681, 524] on div "Loading... Powder Room Loading... Living Room Loading... Dining Room Loading...…" at bounding box center [595, 302] width 1191 height 535
drag, startPoint x: 557, startPoint y: 246, endPoint x: 685, endPoint y: 274, distance: 130.7
click at [685, 274] on div "Loading... Powder Room Loading... Living Room Loading... Dining Room Loading...…" at bounding box center [595, 302] width 1191 height 535
drag, startPoint x: 419, startPoint y: 298, endPoint x: 860, endPoint y: 228, distance: 447.2
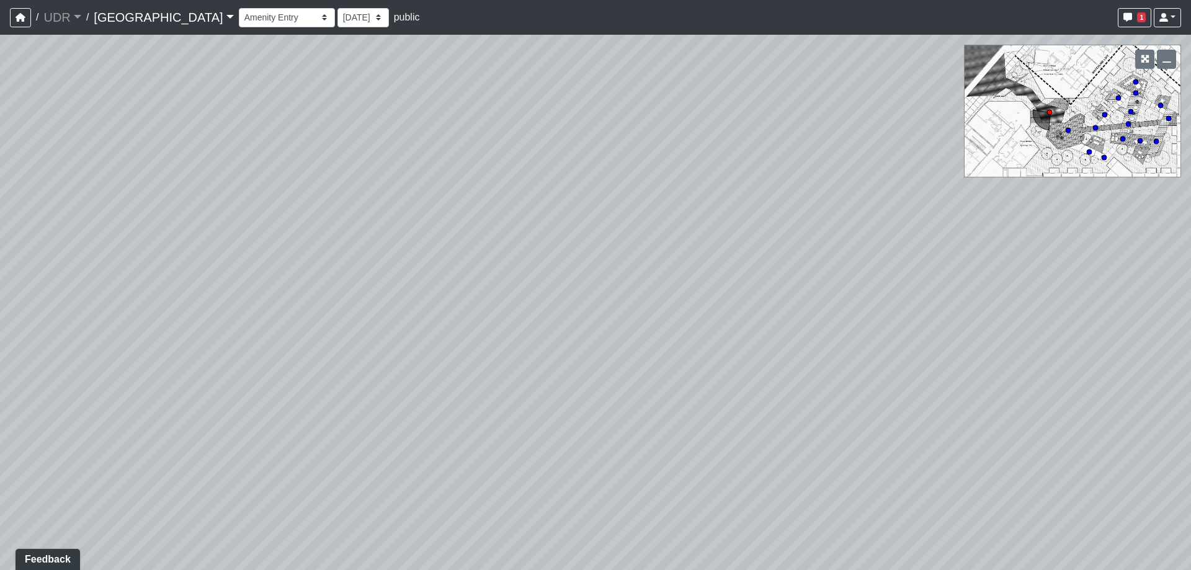
click at [860, 228] on div "Loading... Powder Room Loading... Living Room Loading... Dining Room Loading...…" at bounding box center [595, 302] width 1191 height 535
click at [892, 269] on div "Loading... Powder Room Loading... Living Room Loading... Dining Room Loading...…" at bounding box center [595, 302] width 1191 height 535
click at [958, 297] on div "Loading... Powder Room Loading... Living Room Loading... Dining Room Loading...…" at bounding box center [595, 302] width 1191 height 535
click at [718, 290] on div "Loading... Powder Room Loading... Living Room Loading... Dining Room Loading...…" at bounding box center [595, 302] width 1191 height 535
click at [939, 396] on icon at bounding box center [927, 402] width 37 height 37
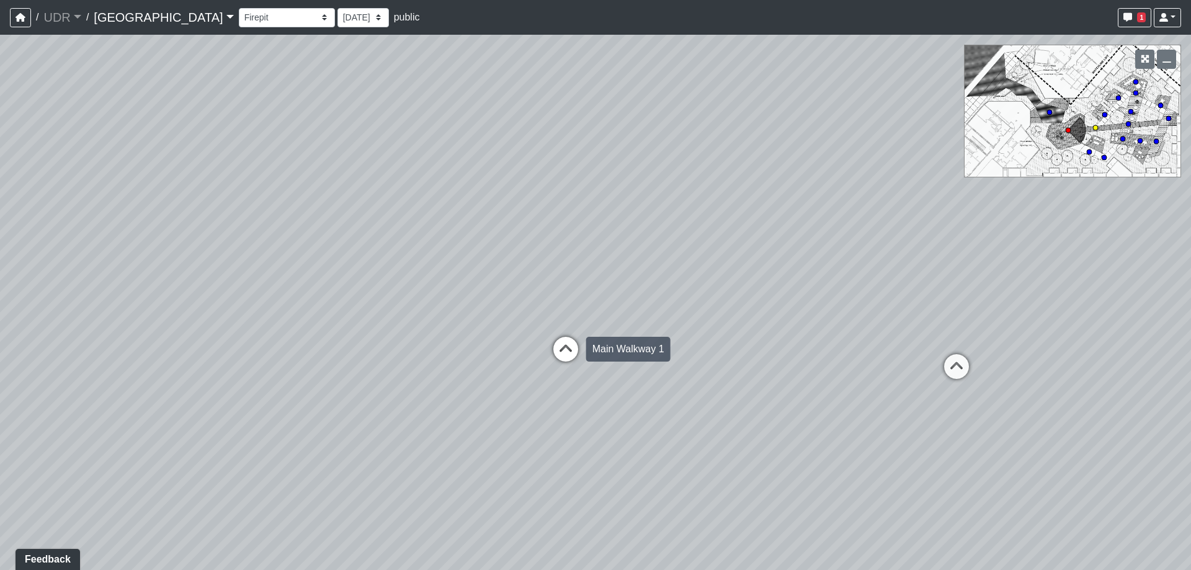
click at [560, 342] on icon at bounding box center [565, 355] width 37 height 37
click at [558, 342] on icon at bounding box center [556, 344] width 37 height 37
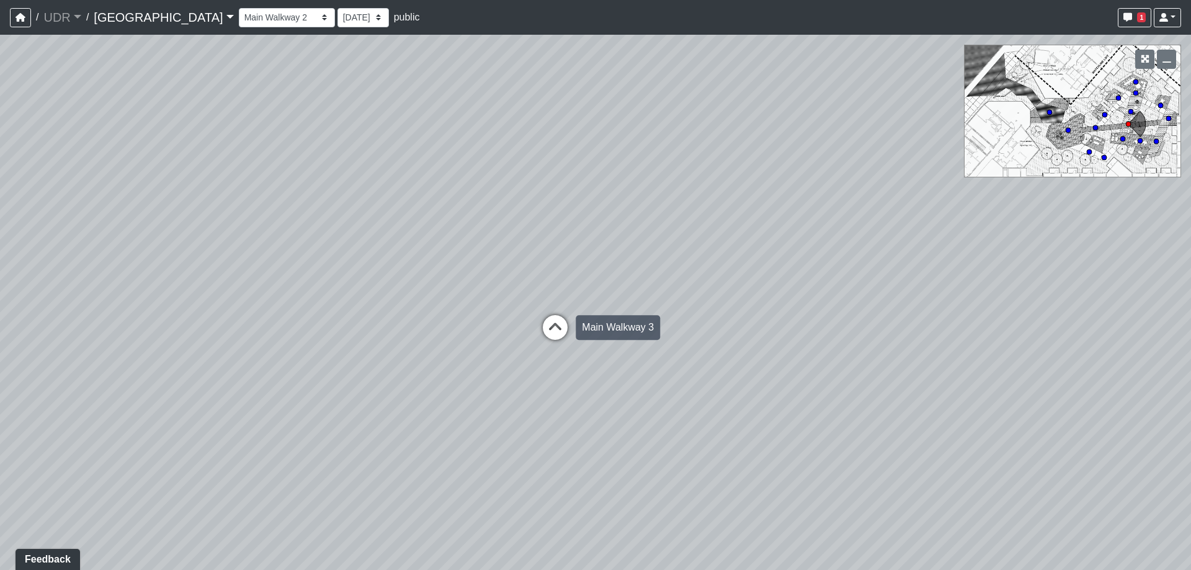
click at [856, 326] on div "Loading... Powder Room Loading... Living Room Loading... Dining Room Loading...…" at bounding box center [595, 302] width 1191 height 535
click at [610, 363] on div "Loading... Powder Room Loading... Living Room Loading... Dining Room Loading...…" at bounding box center [595, 302] width 1191 height 535
click at [482, 349] on div "Loading... Powder Room Loading... Living Room Loading... Dining Room Loading...…" at bounding box center [595, 302] width 1191 height 535
drag, startPoint x: 460, startPoint y: 402, endPoint x: 581, endPoint y: 468, distance: 137.7
click at [581, 468] on div "Loading... Powder Room Loading... Living Room Loading... Dining Room Loading...…" at bounding box center [595, 302] width 1191 height 535
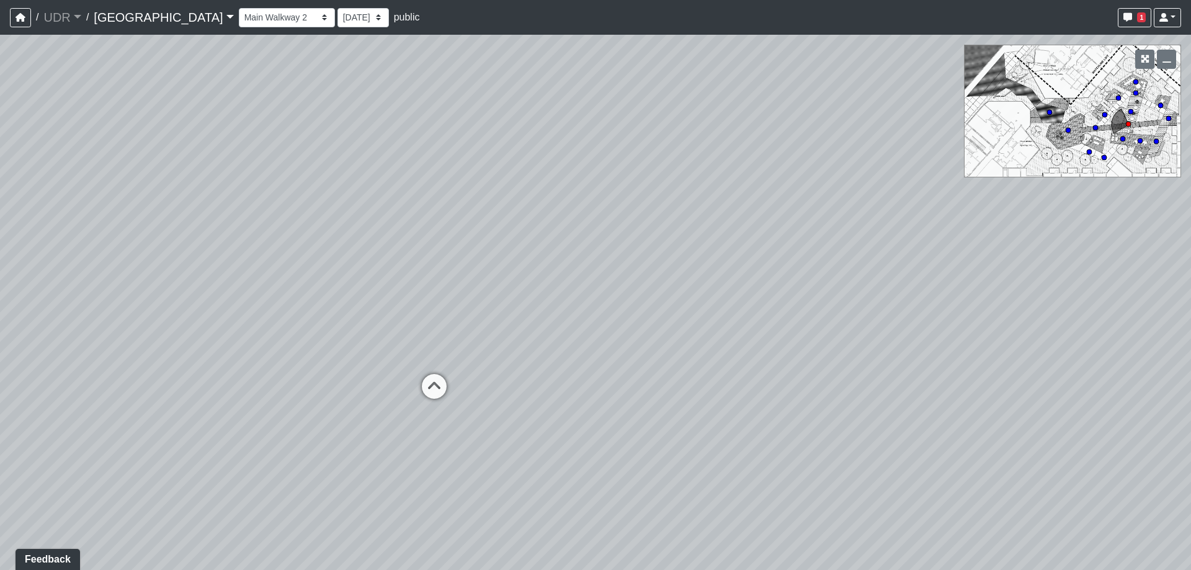
drag, startPoint x: 440, startPoint y: 270, endPoint x: 445, endPoint y: 275, distance: 6.6
click at [445, 275] on div "Loading... Powder Room Loading... Living Room Loading... Dining Room Loading...…" at bounding box center [595, 302] width 1191 height 535
drag, startPoint x: 571, startPoint y: 344, endPoint x: 574, endPoint y: 310, distance: 34.9
click at [574, 310] on div "Loading... Powder Room Loading... Living Room Loading... Dining Room Loading...…" at bounding box center [595, 302] width 1191 height 535
click at [455, 378] on icon at bounding box center [452, 378] width 37 height 37
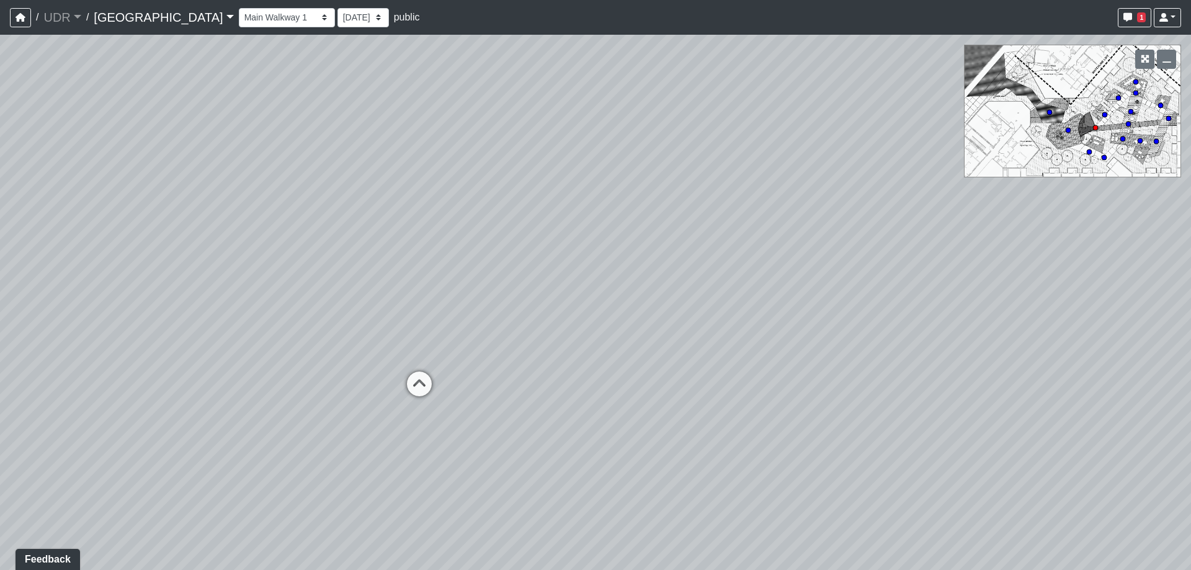
drag, startPoint x: 676, startPoint y: 302, endPoint x: 547, endPoint y: 290, distance: 129.6
click at [547, 290] on div "Loading... Powder Room Loading... Living Room Loading... Dining Room Loading...…" at bounding box center [595, 302] width 1191 height 535
click at [393, 386] on icon at bounding box center [391, 391] width 37 height 37
drag, startPoint x: 476, startPoint y: 288, endPoint x: 540, endPoint y: 392, distance: 121.4
click at [540, 392] on div "Loading... Powder Room Loading... Living Room Loading... Dining Room Loading...…" at bounding box center [595, 302] width 1191 height 535
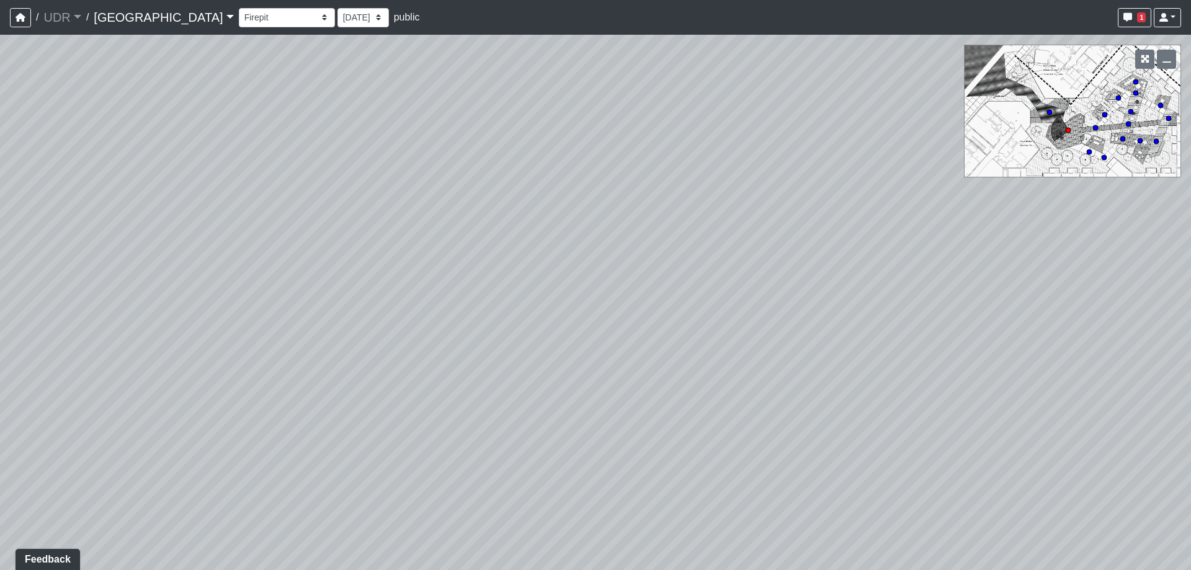
drag, startPoint x: 473, startPoint y: 175, endPoint x: 527, endPoint y: 302, distance: 138.1
click at [527, 302] on div "Loading... Powder Room Loading... Living Room Loading... Dining Room Loading...…" at bounding box center [595, 302] width 1191 height 535
drag, startPoint x: 437, startPoint y: 384, endPoint x: 515, endPoint y: 313, distance: 105.4
click at [515, 313] on div "Loading... Powder Room Loading... Living Room Loading... Dining Room Loading...…" at bounding box center [595, 302] width 1191 height 535
drag, startPoint x: 415, startPoint y: 319, endPoint x: 433, endPoint y: 279, distance: 44.7
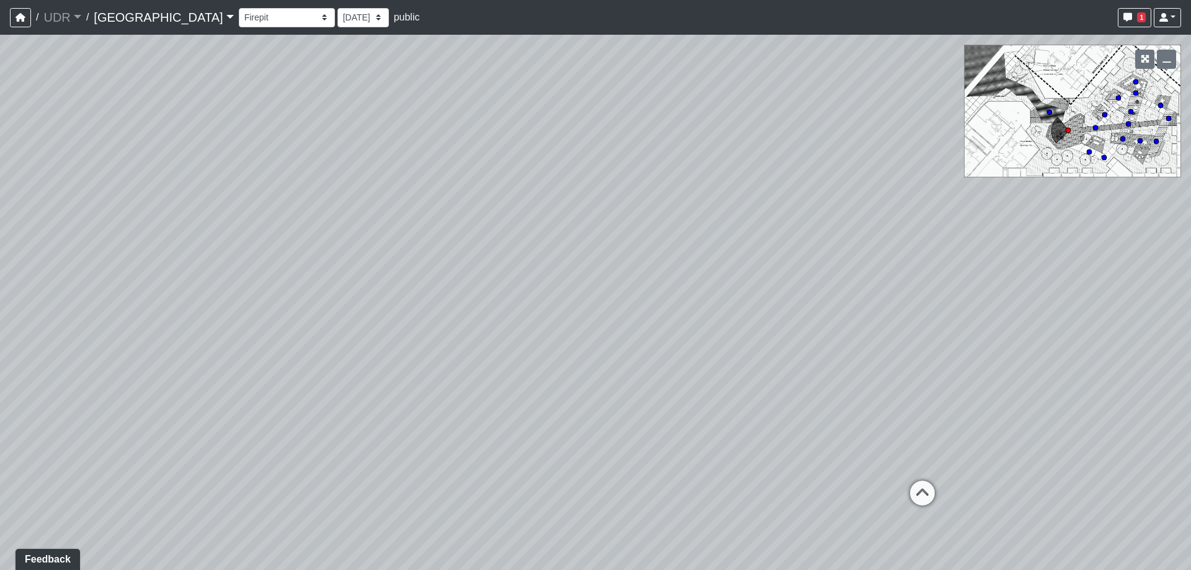
click at [433, 279] on div "Loading... Powder Room Loading... Living Room Loading... Dining Room Loading...…" at bounding box center [595, 302] width 1191 height 535
drag, startPoint x: 340, startPoint y: 329, endPoint x: 662, endPoint y: 268, distance: 327.8
click at [644, 269] on div "Loading... Powder Room Loading... Living Room Loading... Dining Room Loading...…" at bounding box center [595, 302] width 1191 height 535
click at [788, 260] on div "Loading... Powder Room Loading... Living Room Loading... Dining Room Loading...…" at bounding box center [595, 302] width 1191 height 535
drag, startPoint x: 628, startPoint y: 294, endPoint x: 676, endPoint y: 298, distance: 48.0
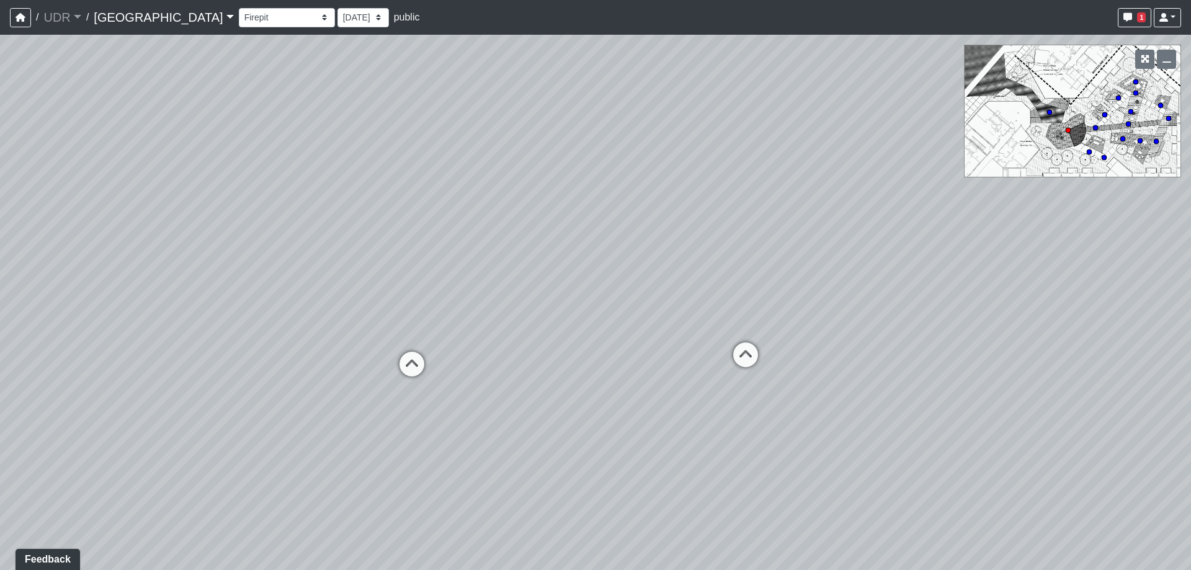
click at [675, 298] on div "Loading... Powder Room Loading... Living Room Loading... Dining Room Loading...…" at bounding box center [595, 302] width 1191 height 535
drag, startPoint x: 684, startPoint y: 292, endPoint x: 734, endPoint y: 286, distance: 51.2
click at [726, 288] on div "Loading... Powder Room Loading... Living Room Loading... Dining Room Loading...…" at bounding box center [595, 302] width 1191 height 535
drag, startPoint x: 435, startPoint y: 258, endPoint x: 511, endPoint y: 252, distance: 75.3
click at [511, 252] on div "Loading... Powder Room Loading... Living Room Loading... Dining Room Loading...…" at bounding box center [595, 302] width 1191 height 535
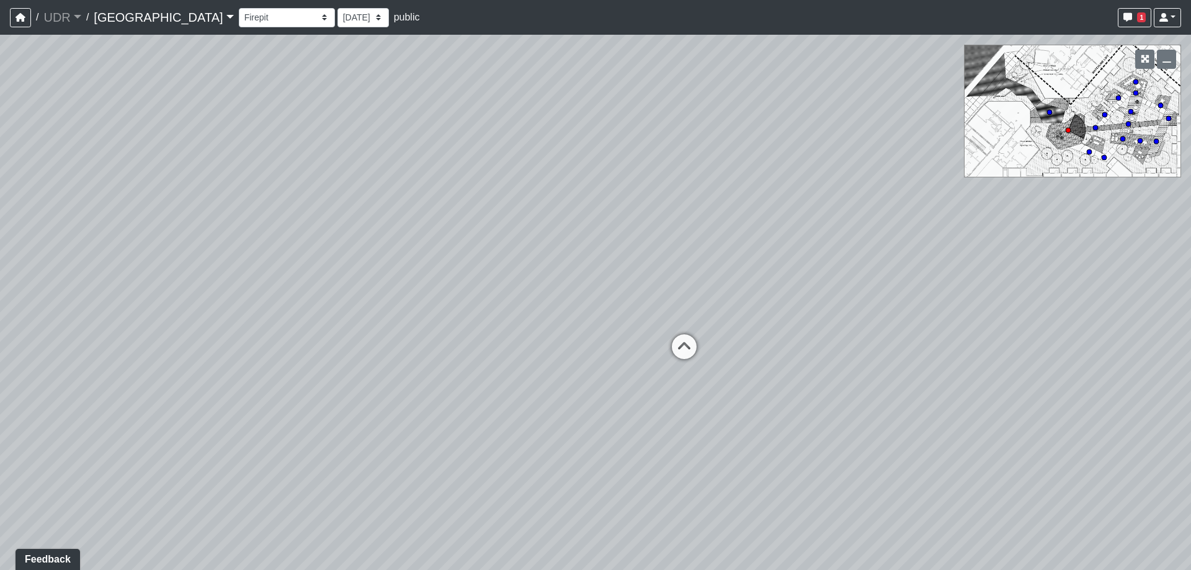
drag, startPoint x: 262, startPoint y: 295, endPoint x: 444, endPoint y: 295, distance: 181.8
click at [444, 295] on div "Loading... Powder Room Loading... Living Room Loading... Dining Room Loading...…" at bounding box center [595, 302] width 1191 height 535
click at [256, 15] on select "Amenity Entry Brick Path 1 Brick Path 2 Cabana 1 Cabana 2 Firepit Grill 1 Grill…" at bounding box center [287, 17] width 96 height 19
click at [239, 8] on select "Amenity Entry Brick Path 1 Brick Path 2 Cabana 1 Cabana 2 Firepit Grill 1 Grill…" at bounding box center [287, 17] width 96 height 19
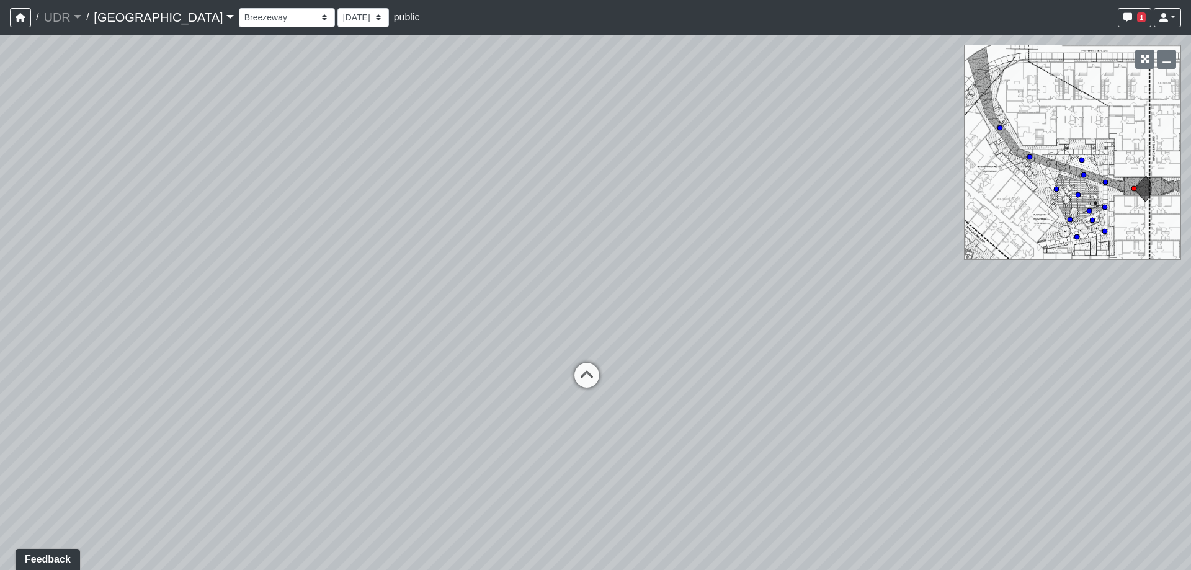
drag, startPoint x: 561, startPoint y: 263, endPoint x: 178, endPoint y: 216, distance: 386.3
click at [178, 216] on div "Loading... Powder Room Loading... Living Room Loading... Dining Room Loading...…" at bounding box center [595, 302] width 1191 height 535
drag, startPoint x: 713, startPoint y: 271, endPoint x: 189, endPoint y: 264, distance: 524.2
click at [189, 264] on div "Loading... Powder Room Loading... Living Room Loading... Dining Room Loading...…" at bounding box center [595, 302] width 1191 height 535
click at [478, 246] on icon at bounding box center [486, 251] width 37 height 37
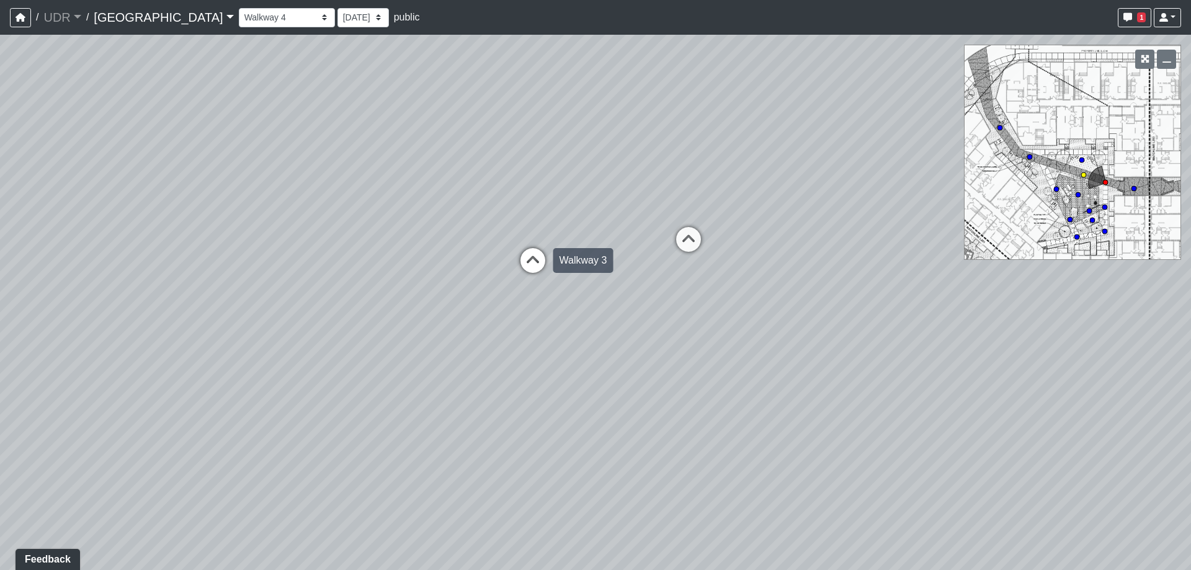
click at [530, 261] on icon at bounding box center [532, 266] width 37 height 37
drag, startPoint x: 226, startPoint y: 282, endPoint x: 717, endPoint y: 311, distance: 491.5
click at [715, 311] on div "Loading... Powder Room Loading... Living Room Loading... Dining Room Loading...…" at bounding box center [595, 302] width 1191 height 535
drag, startPoint x: 538, startPoint y: 313, endPoint x: 813, endPoint y: 357, distance: 278.9
click at [813, 357] on div "Loading... Powder Room Loading... Living Room Loading... Dining Room Loading...…" at bounding box center [595, 302] width 1191 height 535
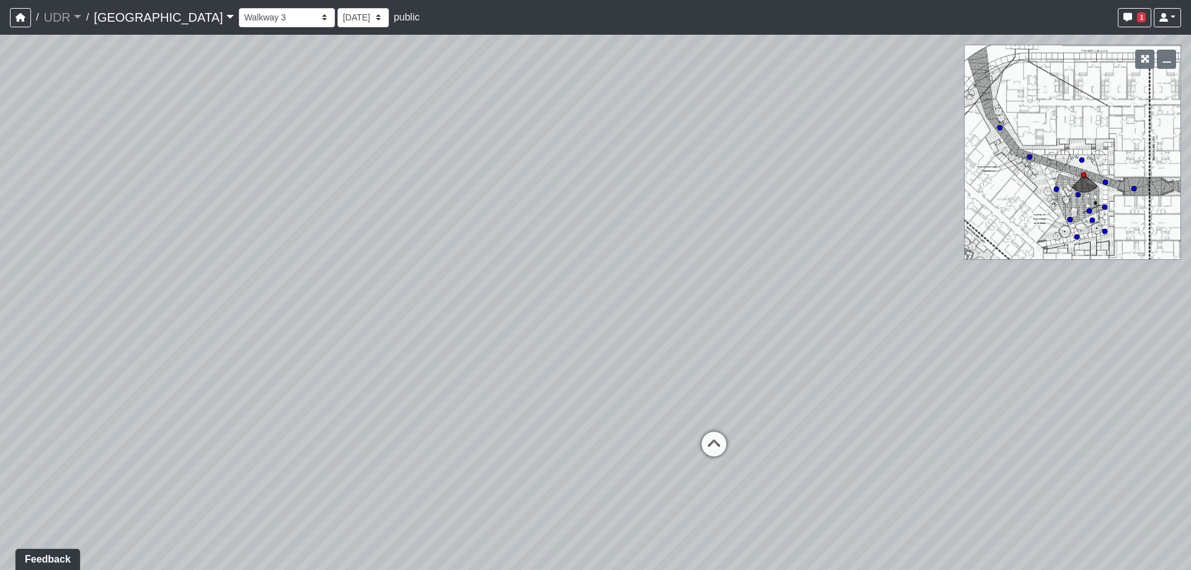
drag, startPoint x: 605, startPoint y: 389, endPoint x: 311, endPoint y: 301, distance: 306.9
click at [330, 305] on div "Loading... Powder Room Loading... Living Room Loading... Dining Room Loading...…" at bounding box center [595, 302] width 1191 height 535
drag, startPoint x: 737, startPoint y: 340, endPoint x: 349, endPoint y: 302, distance: 389.5
click at [349, 303] on div "Loading... Powder Room Loading... Living Room Loading... Dining Room Loading...…" at bounding box center [595, 302] width 1191 height 535
drag, startPoint x: 743, startPoint y: 337, endPoint x: 414, endPoint y: 382, distance: 331.2
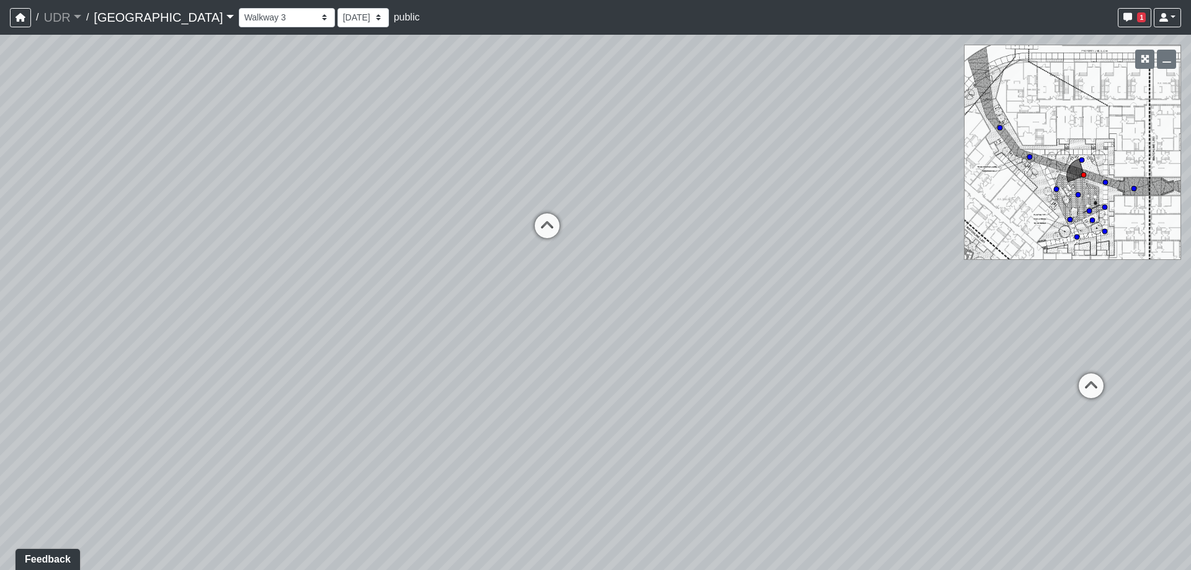
click at [414, 382] on div "Loading... Powder Room Loading... Living Room Loading... Dining Room Loading...…" at bounding box center [595, 302] width 1191 height 535
drag, startPoint x: 899, startPoint y: 408, endPoint x: 420, endPoint y: 391, distance: 479.2
click at [432, 391] on div "Loading... Powder Room Loading... Living Room Loading... Dining Room Loading...…" at bounding box center [595, 302] width 1191 height 535
drag, startPoint x: 706, startPoint y: 373, endPoint x: 669, endPoint y: 388, distance: 40.1
click at [669, 388] on div "Loading... Powder Room Loading... Living Room Loading... Dining Room Loading...…" at bounding box center [595, 302] width 1191 height 535
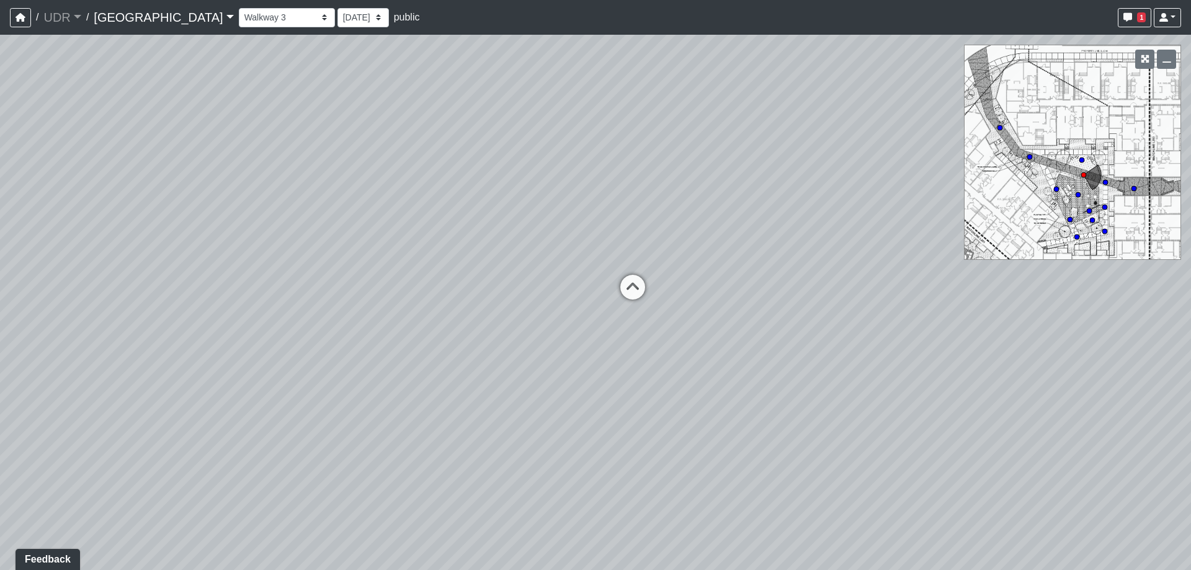
click at [653, 298] on div "Loading... Powder Room Loading... Living Room Loading... Dining Room Loading...…" at bounding box center [595, 302] width 1191 height 535
click at [638, 291] on icon at bounding box center [632, 293] width 37 height 37
click at [578, 258] on icon at bounding box center [591, 275] width 37 height 37
click at [515, 292] on icon at bounding box center [517, 301] width 37 height 37
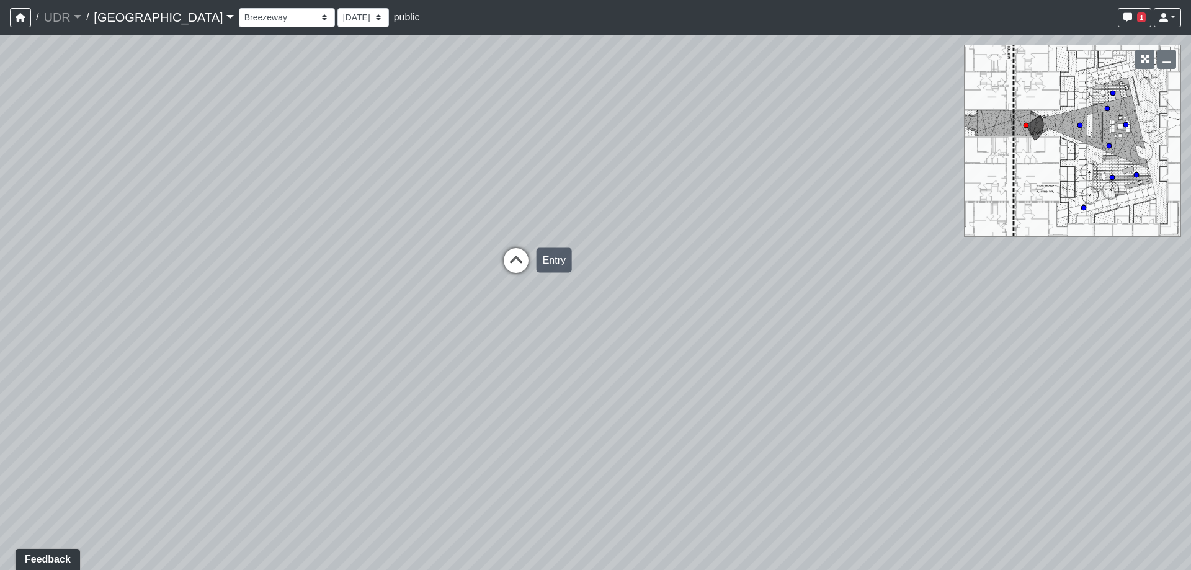
click at [512, 253] on icon at bounding box center [516, 266] width 37 height 37
drag, startPoint x: 590, startPoint y: 247, endPoint x: 329, endPoint y: 247, distance: 260.5
click at [333, 248] on div "Loading... Powder Room Loading... Living Room Loading... Dining Room Loading...…" at bounding box center [595, 302] width 1191 height 535
drag, startPoint x: 478, startPoint y: 205, endPoint x: 242, endPoint y: 288, distance: 250.3
click at [203, 293] on div "Loading... Powder Room Loading... Living Room Loading... Dining Room Loading...…" at bounding box center [595, 302] width 1191 height 535
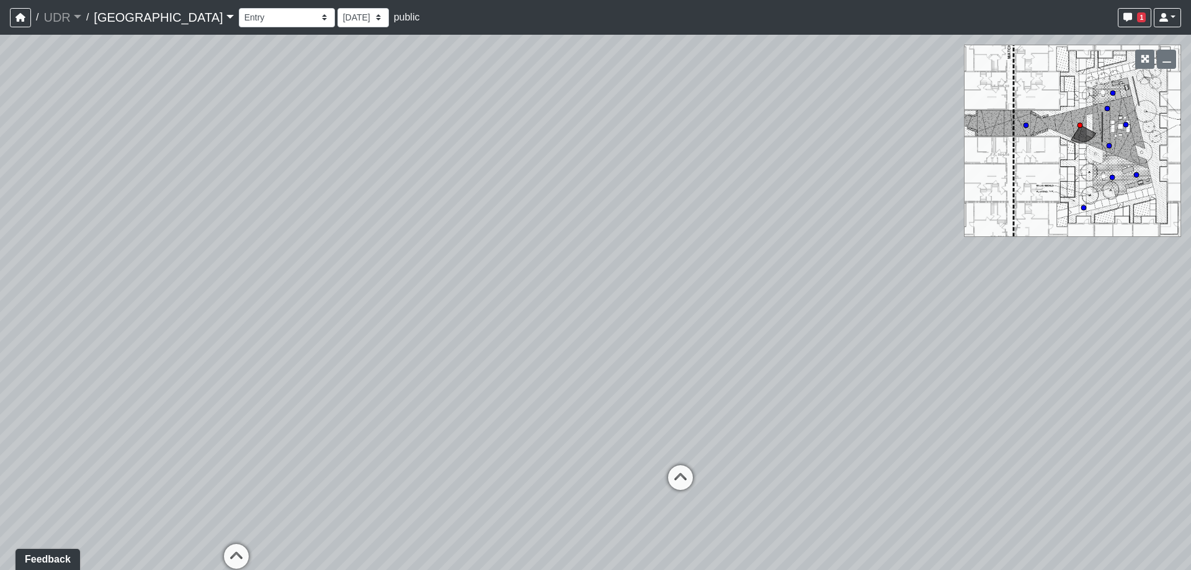
drag, startPoint x: 577, startPoint y: 198, endPoint x: 618, endPoint y: 202, distance: 41.8
click at [618, 202] on div "Loading... Powder Room Loading... Living Room Loading... Dining Room Loading...…" at bounding box center [595, 302] width 1191 height 535
drag, startPoint x: 391, startPoint y: 234, endPoint x: 725, endPoint y: 221, distance: 334.0
click at [725, 221] on div "Loading... Powder Room Loading... Living Room Loading... Dining Room Loading...…" at bounding box center [595, 302] width 1191 height 535
drag, startPoint x: 617, startPoint y: 250, endPoint x: 963, endPoint y: 225, distance: 347.1
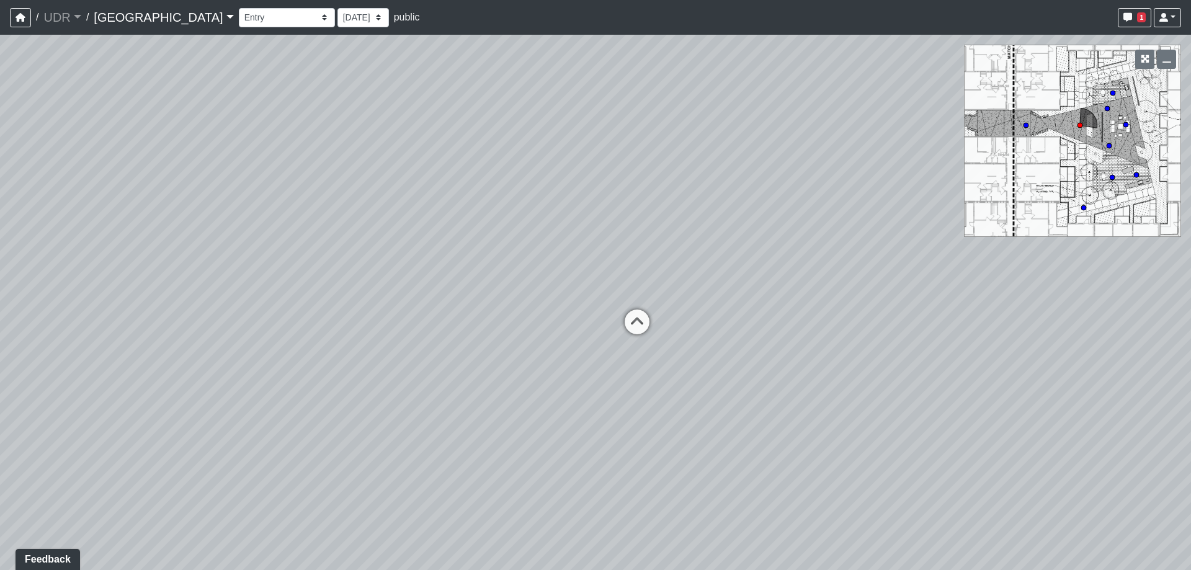
click at [962, 225] on div "Loading... Powder Room Loading... Living Room Loading... Dining Room Loading...…" at bounding box center [595, 302] width 1191 height 535
drag, startPoint x: 523, startPoint y: 225, endPoint x: 897, endPoint y: 226, distance: 374.1
click at [893, 226] on div "Loading... Powder Room Loading... Living Room Loading... Dining Room Loading...…" at bounding box center [595, 302] width 1191 height 535
drag, startPoint x: 453, startPoint y: 280, endPoint x: 606, endPoint y: 272, distance: 153.4
click at [606, 272] on div "Loading... Powder Room Loading... Living Room Loading... Dining Room Loading...…" at bounding box center [595, 302] width 1191 height 535
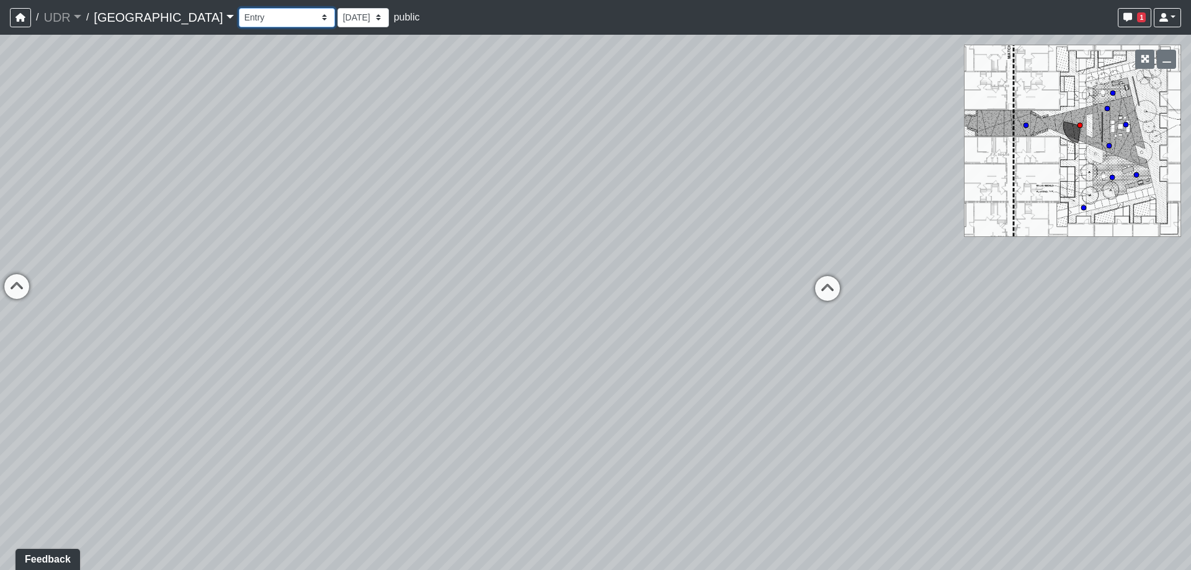
click at [239, 22] on select "Amenity Entry Brick Path 1 Brick Path 2 Cabana 1 Cabana 2 Firepit Grill 1 Grill…" at bounding box center [287, 17] width 96 height 19
click at [239, 8] on select "Amenity Entry Brick Path 1 Brick Path 2 Cabana 1 Cabana 2 Firepit Grill 1 Grill…" at bounding box center [287, 17] width 96 height 19
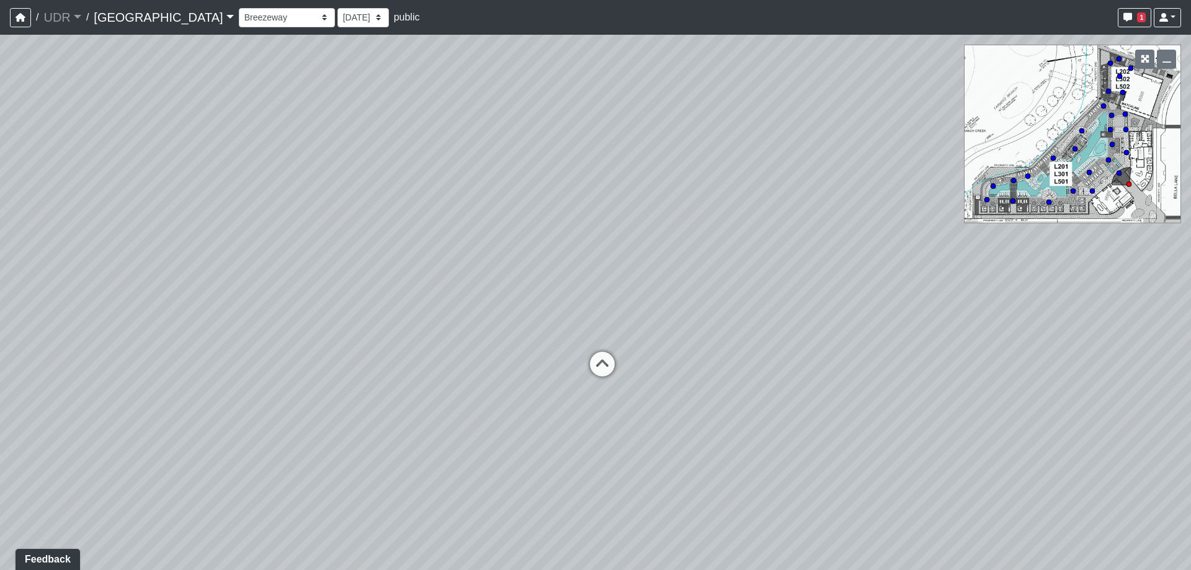
drag, startPoint x: 470, startPoint y: 336, endPoint x: 882, endPoint y: 337, distance: 411.9
click at [803, 336] on div "Loading... Powder Room Loading... Living Room Loading... Dining Room Loading...…" at bounding box center [595, 302] width 1191 height 535
drag, startPoint x: 480, startPoint y: 308, endPoint x: 617, endPoint y: 308, distance: 137.1
click at [617, 308] on div "Loading... Powder Room Loading... Living Room Loading... Dining Room Loading...…" at bounding box center [595, 302] width 1191 height 535
drag, startPoint x: 874, startPoint y: 365, endPoint x: 450, endPoint y: 270, distance: 434.2
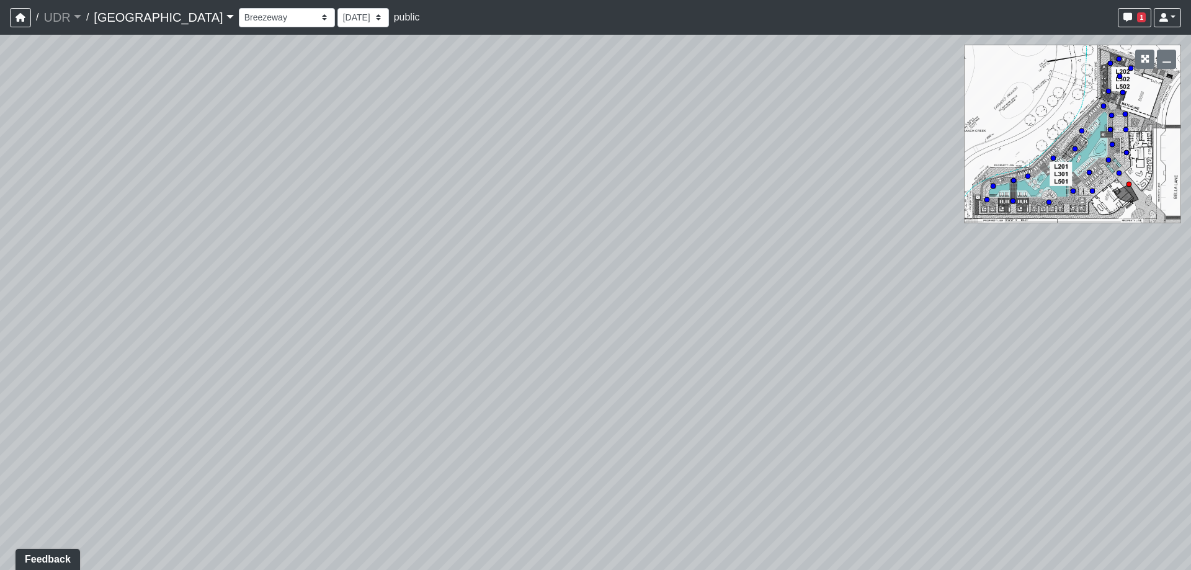
click at [405, 271] on div "Loading... Powder Room Loading... Living Room Loading... Dining Room Loading...…" at bounding box center [595, 302] width 1191 height 535
drag, startPoint x: 597, startPoint y: 298, endPoint x: 985, endPoint y: 241, distance: 392.0
click at [953, 239] on div "Loading... Powder Room Loading... Living Room Loading... Dining Room Loading...…" at bounding box center [595, 302] width 1191 height 535
drag, startPoint x: 268, startPoint y: 192, endPoint x: 811, endPoint y: 269, distance: 548.1
click at [816, 268] on div "Loading... Powder Room Loading... Living Room Loading... Dining Room Loading...…" at bounding box center [595, 302] width 1191 height 535
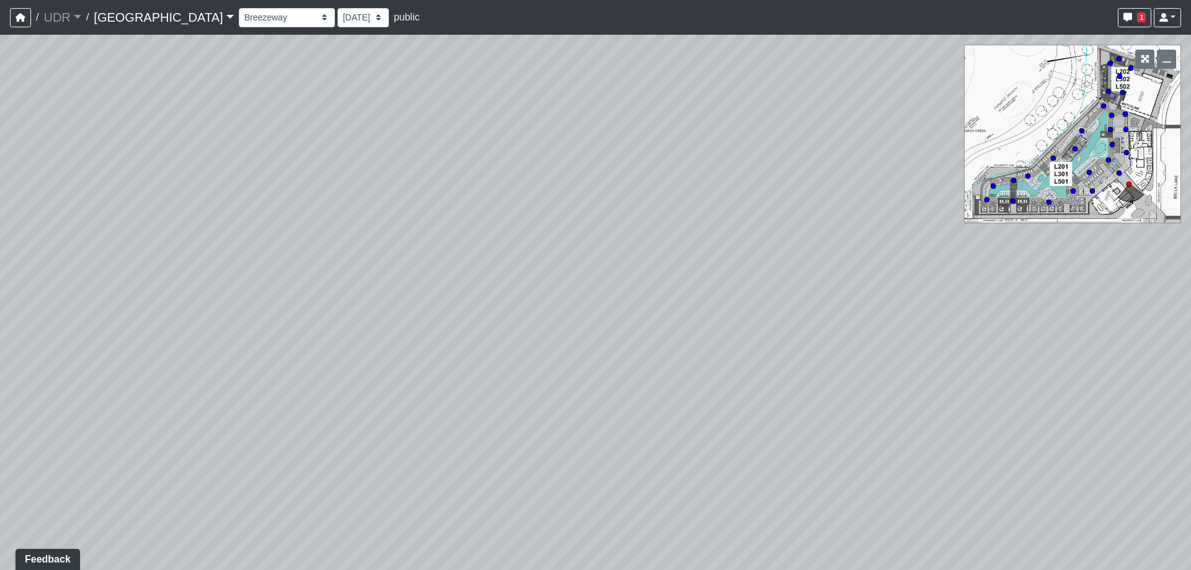
drag, startPoint x: 447, startPoint y: 148, endPoint x: 670, endPoint y: 277, distance: 257.9
click at [670, 277] on div "Loading... Powder Room Loading... Living Room Loading... Dining Room Loading...…" at bounding box center [595, 302] width 1191 height 535
drag, startPoint x: 924, startPoint y: 350, endPoint x: 397, endPoint y: 331, distance: 527.0
click at [300, 329] on div "Loading... Powder Room Loading... Living Room Loading... Dining Room Loading...…" at bounding box center [595, 302] width 1191 height 535
drag, startPoint x: 685, startPoint y: 345, endPoint x: 451, endPoint y: 342, distance: 234.5
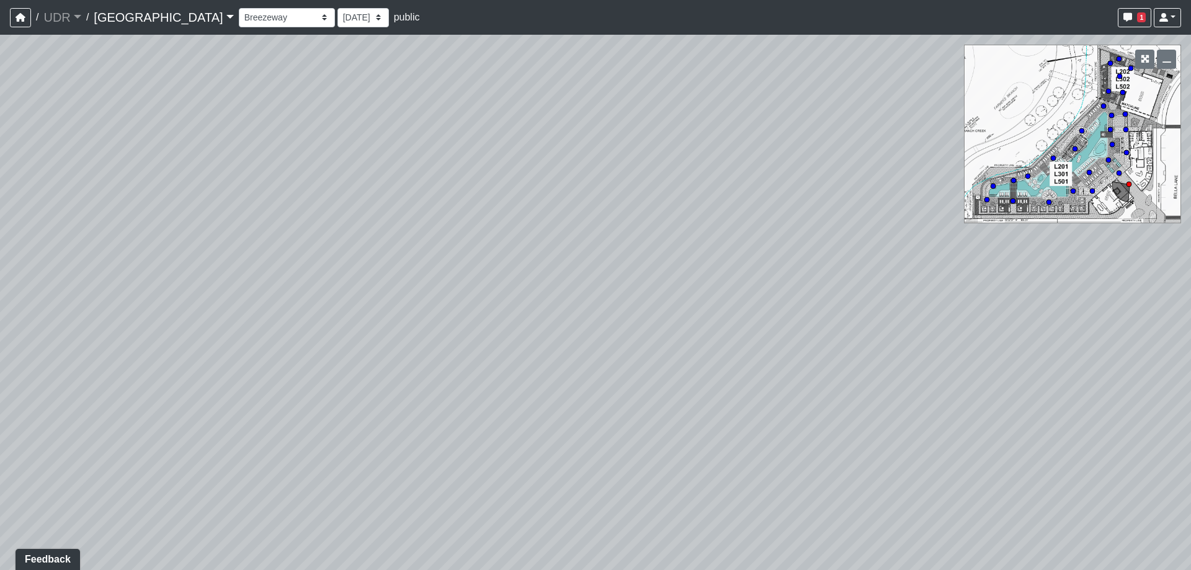
click at [451, 342] on div "Loading... Powder Room Loading... Living Room Loading... Dining Room Loading...…" at bounding box center [595, 302] width 1191 height 535
drag, startPoint x: 716, startPoint y: 384, endPoint x: 0, endPoint y: 317, distance: 719.6
click at [0, 317] on div "Loading... Powder Room Loading... Living Room Loading... Dining Room Loading...…" at bounding box center [595, 302] width 1191 height 535
drag, startPoint x: 586, startPoint y: 319, endPoint x: 210, endPoint y: 366, distance: 378.2
click at [210, 366] on div "Loading... Powder Room Loading... Living Room Loading... Dining Room Loading...…" at bounding box center [595, 302] width 1191 height 535
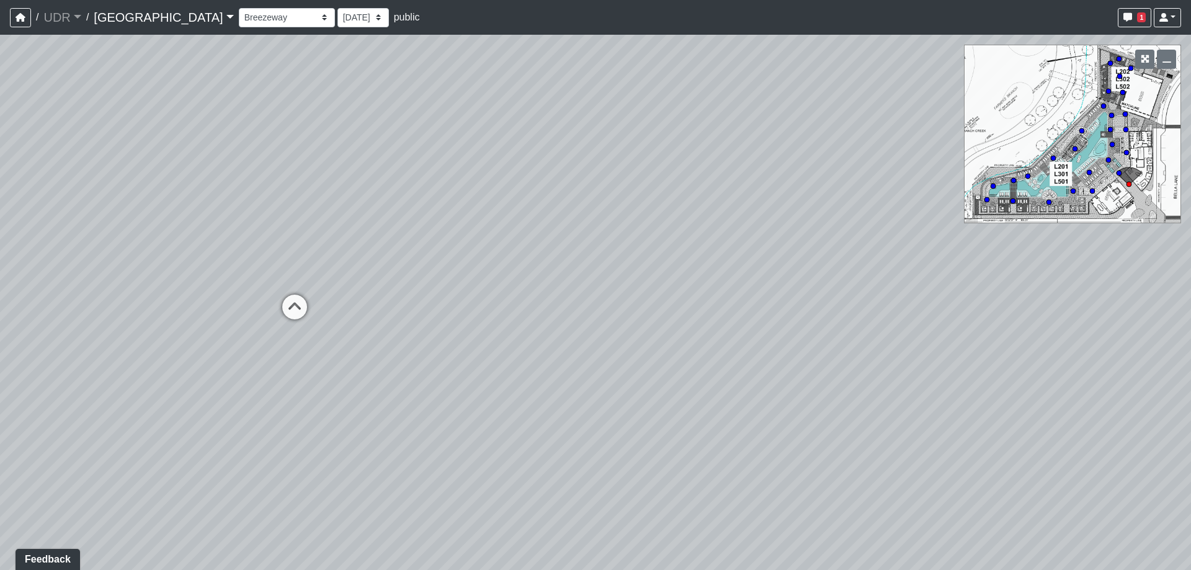
drag, startPoint x: 392, startPoint y: 308, endPoint x: 602, endPoint y: 315, distance: 209.8
click at [697, 314] on div "Loading... Powder Room Loading... Living Room Loading... Dining Room Loading...…" at bounding box center [595, 302] width 1191 height 535
click at [504, 290] on icon at bounding box center [503, 297] width 37 height 37
drag, startPoint x: 430, startPoint y: 211, endPoint x: 628, endPoint y: 216, distance: 198.6
click at [628, 216] on div "Loading... Powder Room Loading... Living Room Loading... Dining Room Loading...…" at bounding box center [595, 302] width 1191 height 535
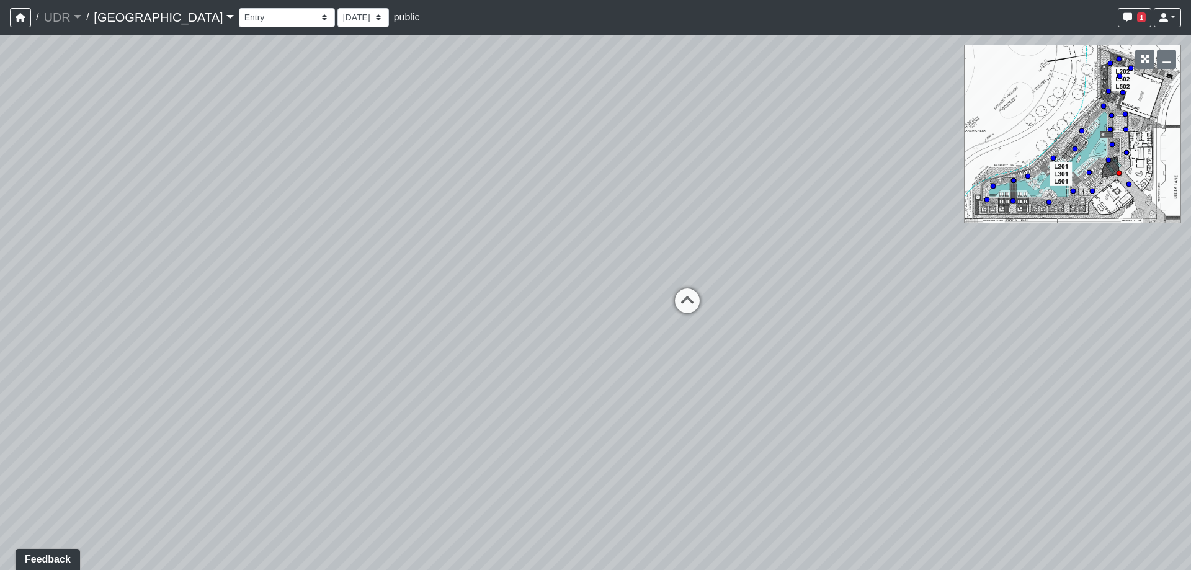
drag, startPoint x: 431, startPoint y: 230, endPoint x: 460, endPoint y: 226, distance: 30.0
click at [460, 226] on div "Loading... Powder Room Loading... Living Room Loading... Dining Room Loading...…" at bounding box center [595, 302] width 1191 height 535
drag, startPoint x: 728, startPoint y: 399, endPoint x: 138, endPoint y: 410, distance: 590.0
click at [138, 410] on div "Loading... Powder Room Loading... Living Room Loading... Dining Room Loading...…" at bounding box center [595, 302] width 1191 height 535
click at [366, 431] on div "Loading... Powder Room Loading... Living Room Loading... Dining Room Loading...…" at bounding box center [595, 302] width 1191 height 535
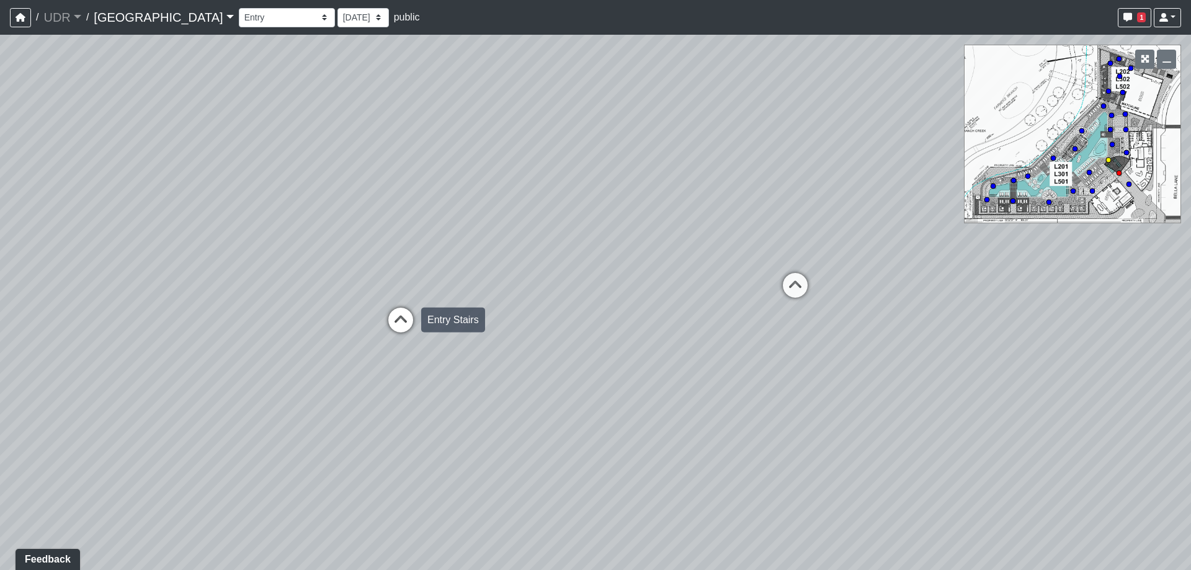
click at [399, 331] on icon at bounding box center [400, 326] width 37 height 37
drag, startPoint x: 296, startPoint y: 331, endPoint x: 804, endPoint y: 337, distance: 508.1
click at [791, 334] on div "Loading... Powder Room Loading... Living Room Loading... Dining Room Loading...…" at bounding box center [595, 302] width 1191 height 535
click at [666, 322] on div "Loading... Powder Room Loading... Living Room Loading... Dining Room Loading...…" at bounding box center [595, 302] width 1191 height 535
click at [699, 320] on div "Loading... Powder Room Loading... Living Room Loading... Dining Room Loading...…" at bounding box center [595, 302] width 1191 height 535
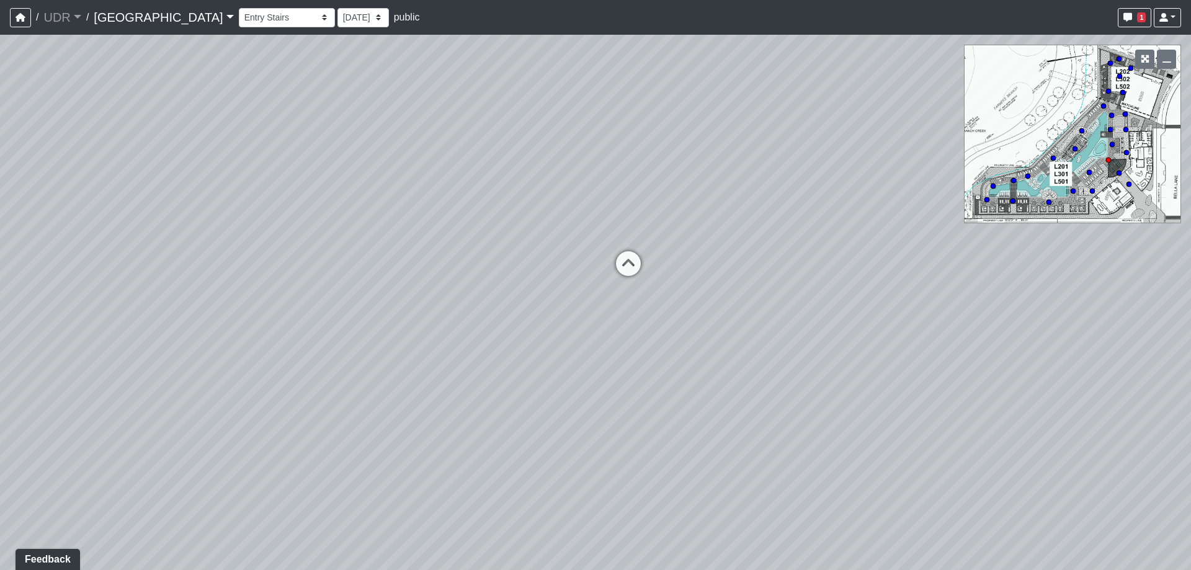
click at [718, 300] on div "Loading... Powder Room Loading... Living Room Loading... Dining Room Loading...…" at bounding box center [595, 302] width 1191 height 535
click at [174, 362] on div "Loading... Powder Room Loading... Living Room Loading... Dining Room Loading...…" at bounding box center [595, 302] width 1191 height 535
click at [202, 397] on div "Loading... Powder Room Loading... Living Room Loading... Dining Room Loading...…" at bounding box center [595, 302] width 1191 height 535
click at [681, 372] on div "Loading... Powder Room Loading... Living Room Loading... Dining Room Loading...…" at bounding box center [595, 302] width 1191 height 535
drag, startPoint x: 865, startPoint y: 441, endPoint x: 480, endPoint y: 402, distance: 387.2
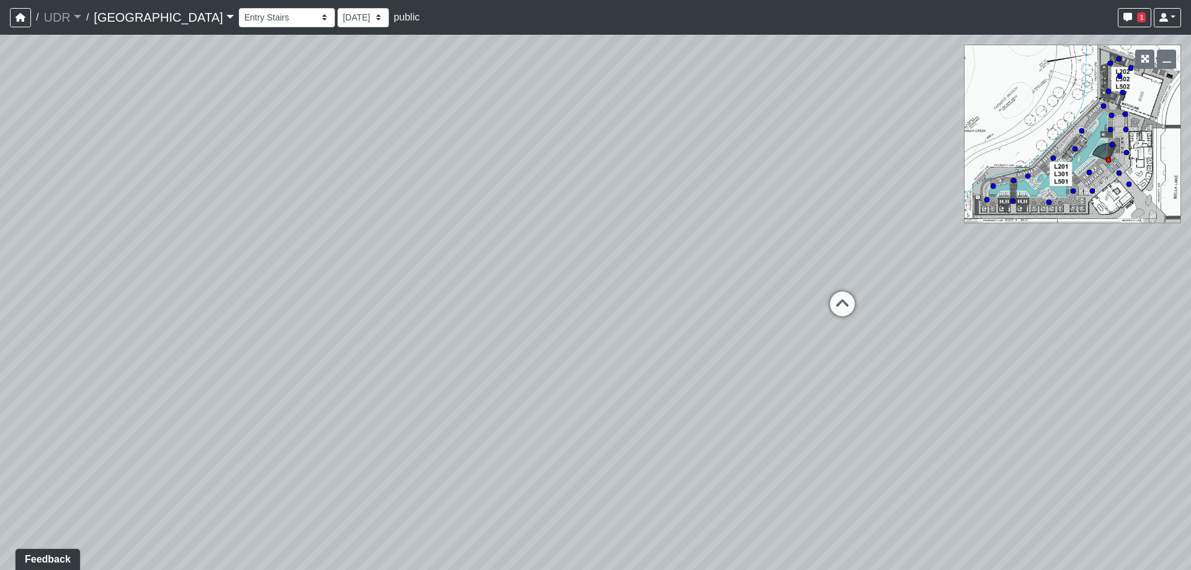
click at [480, 402] on div "Loading... Powder Room Loading... Living Room Loading... Dining Room Loading...…" at bounding box center [595, 302] width 1191 height 535
click at [836, 301] on icon at bounding box center [842, 310] width 37 height 37
click at [684, 301] on icon at bounding box center [683, 305] width 37 height 37
click at [768, 311] on icon at bounding box center [770, 313] width 37 height 37
click at [470, 315] on icon at bounding box center [476, 320] width 37 height 37
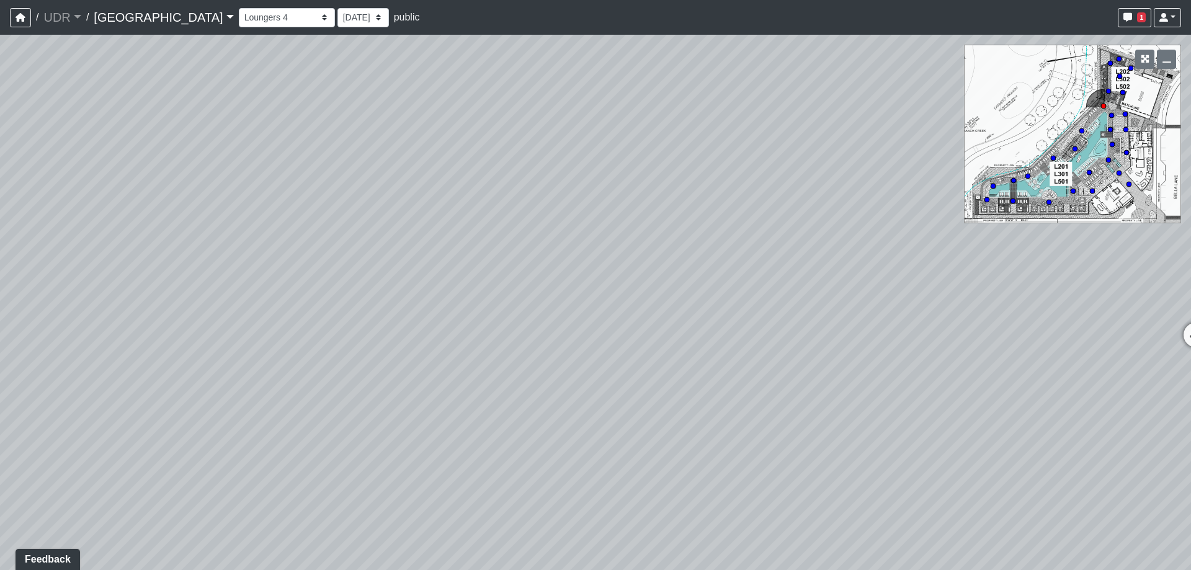
drag, startPoint x: 492, startPoint y: 360, endPoint x: 782, endPoint y: 357, distance: 289.7
click at [727, 357] on div "Loading... Powder Room Loading... Living Room Loading... Dining Room Loading...…" at bounding box center [595, 302] width 1191 height 535
drag, startPoint x: 731, startPoint y: 354, endPoint x: 859, endPoint y: 359, distance: 127.9
click at [861, 355] on div "Loading... Powder Room Loading... Living Room Loading... Dining Room Loading...…" at bounding box center [595, 302] width 1191 height 535
drag, startPoint x: 481, startPoint y: 344, endPoint x: 901, endPoint y: 382, distance: 421.7
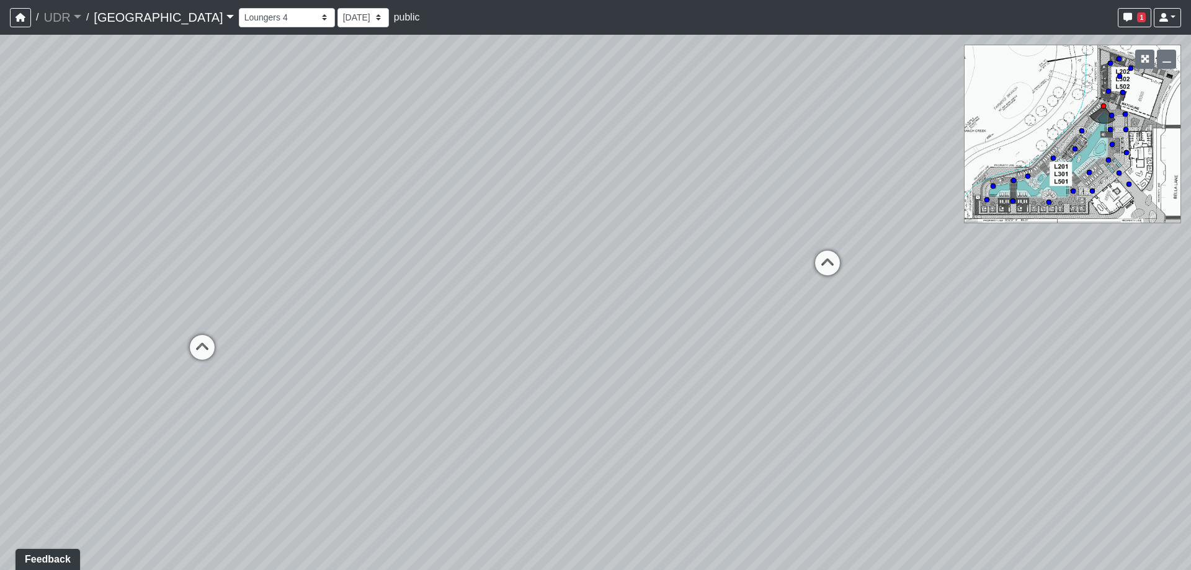
click at [899, 381] on div "Loading... Powder Room Loading... Living Room Loading... Dining Room Loading...…" at bounding box center [595, 302] width 1191 height 535
drag, startPoint x: 599, startPoint y: 301, endPoint x: 736, endPoint y: 373, distance: 154.8
click at [736, 373] on div "Loading... Powder Room Loading... Living Room Loading... Dining Room Loading...…" at bounding box center [595, 302] width 1191 height 535
drag, startPoint x: 456, startPoint y: 258, endPoint x: 869, endPoint y: 318, distance: 417.4
click at [899, 315] on div "Loading... Powder Room Loading... Living Room Loading... Dining Room Loading...…" at bounding box center [595, 302] width 1191 height 535
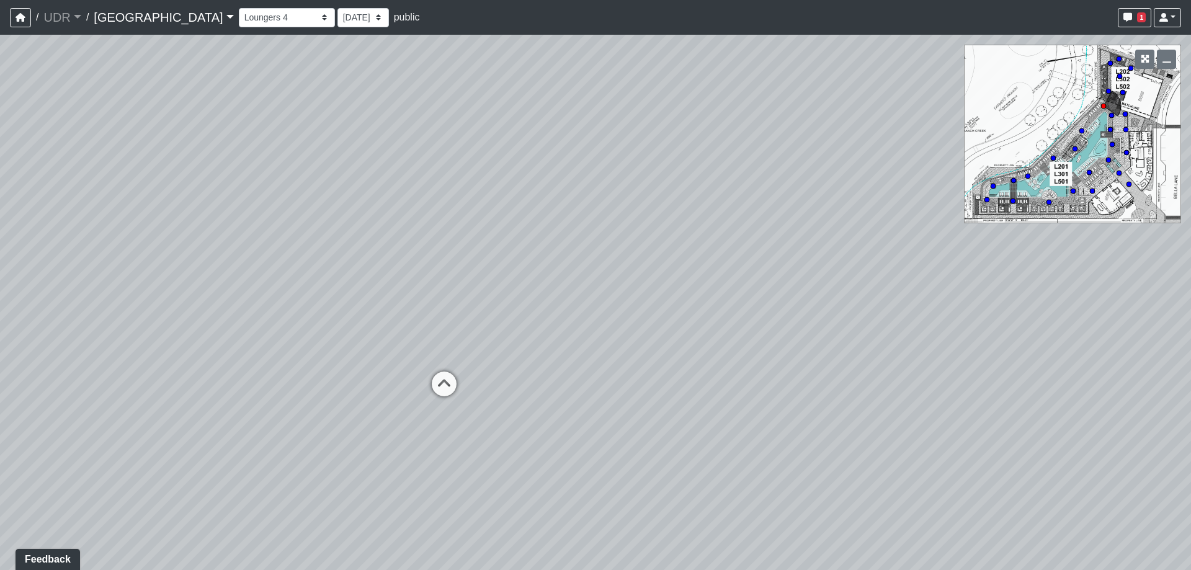
drag, startPoint x: 429, startPoint y: 341, endPoint x: 493, endPoint y: 298, distance: 77.4
click at [493, 298] on div "Loading... Powder Room Loading... Living Room Loading... Dining Room Loading...…" at bounding box center [595, 302] width 1191 height 535
drag, startPoint x: 661, startPoint y: 376, endPoint x: 701, endPoint y: 438, distance: 73.6
click at [701, 438] on div "Loading... Powder Room Loading... Living Room Loading... Dining Room Loading...…" at bounding box center [595, 302] width 1191 height 535
click at [400, 229] on div "Loading... Powder Room Loading... Living Room Loading... Dining Room Loading...…" at bounding box center [595, 302] width 1191 height 535
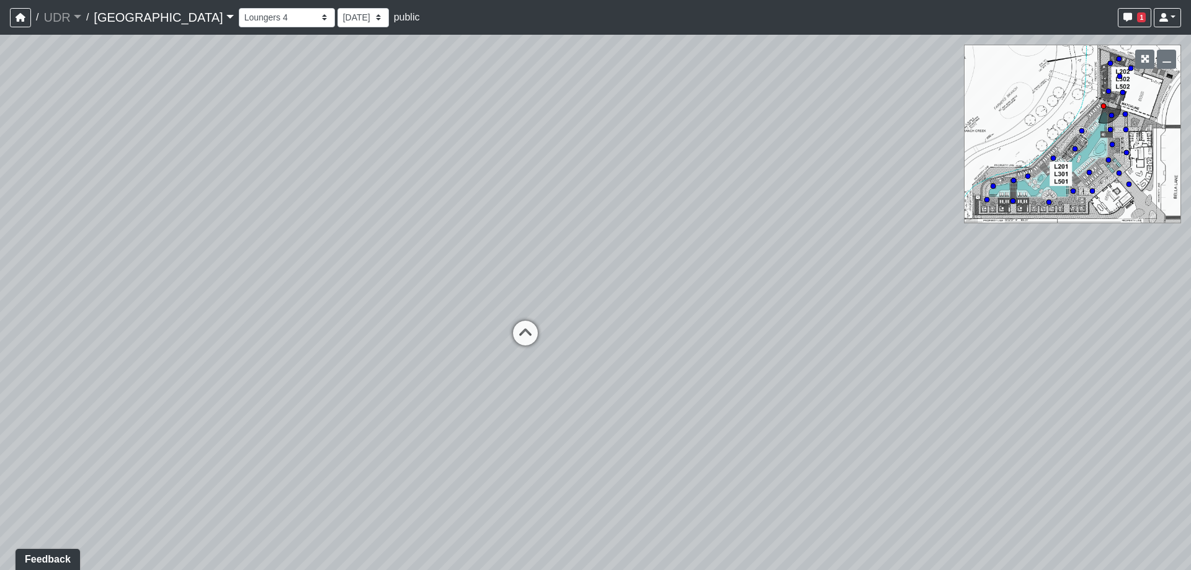
click at [331, 301] on div "Loading... Powder Room Loading... Living Room Loading... Dining Room Loading...…" at bounding box center [595, 302] width 1191 height 535
click at [399, 313] on div "Loading... Powder Room Loading... Living Room Loading... Dining Room Loading...…" at bounding box center [595, 302] width 1191 height 535
click at [752, 279] on icon at bounding box center [749, 285] width 37 height 37
click at [779, 272] on icon at bounding box center [787, 280] width 37 height 37
click at [855, 280] on icon at bounding box center [855, 290] width 37 height 37
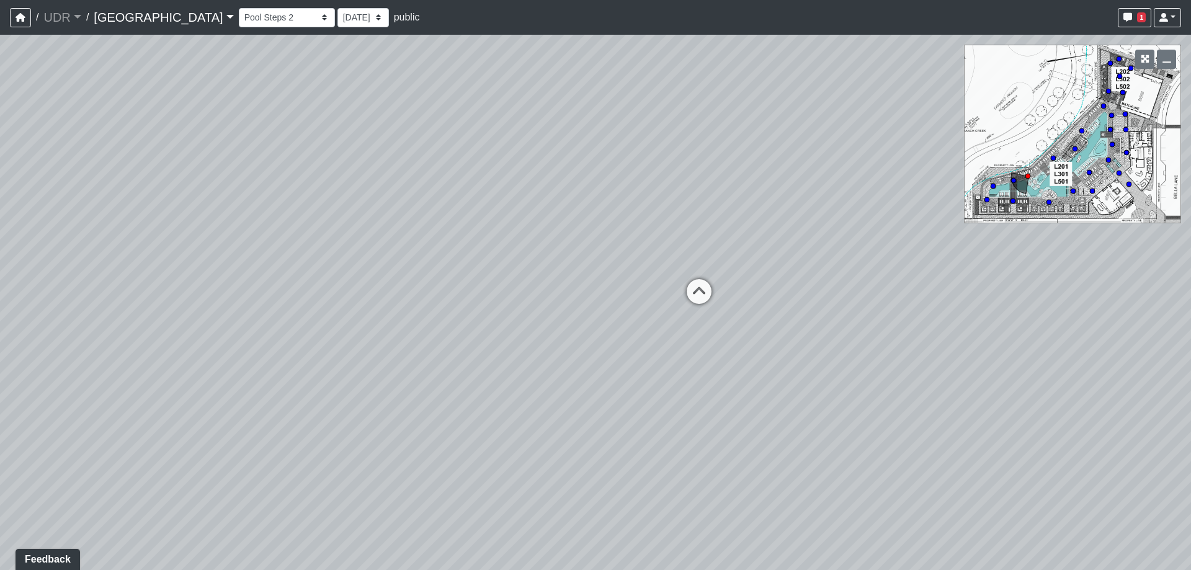
click at [842, 317] on div "Loading... Powder Room Loading... Living Room Loading... Dining Room Loading...…" at bounding box center [595, 302] width 1191 height 535
click at [551, 415] on div "Loading... Powder Room Loading... Living Room Loading... Dining Room Loading...…" at bounding box center [595, 302] width 1191 height 535
click at [388, 346] on div "Loading... Powder Room Loading... Living Room Loading... Dining Room Loading...…" at bounding box center [595, 302] width 1191 height 535
click at [884, 327] on div "Loading... Powder Room Loading... Living Room Loading... Dining Room Loading...…" at bounding box center [595, 302] width 1191 height 535
click at [800, 336] on div "Loading... Powder Room Loading... Living Room Loading... Dining Room Loading...…" at bounding box center [595, 302] width 1191 height 535
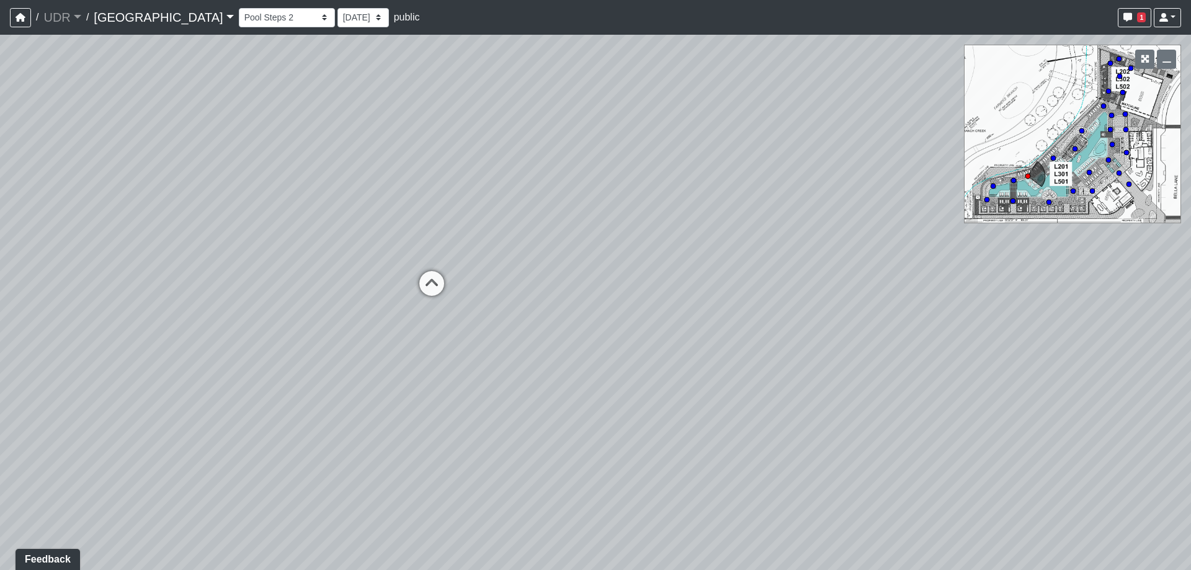
click at [898, 367] on div "Loading... Powder Room Loading... Living Room Loading... Dining Room Loading...…" at bounding box center [595, 302] width 1191 height 535
click at [854, 370] on div "Loading... Powder Room Loading... Living Room Loading... Dining Room Loading...…" at bounding box center [595, 302] width 1191 height 535
click at [797, 386] on div "Loading... Powder Room Loading... Living Room Loading... Dining Room Loading...…" at bounding box center [595, 302] width 1191 height 535
click at [601, 373] on div "Loading... Powder Room Loading... Living Room Loading... Dining Room Loading...…" at bounding box center [595, 302] width 1191 height 535
click at [247, 19] on select "Amenity Entry Brick Path 1 Brick Path 2 Cabana 1 Cabana 2 Firepit Grill 1 Grill…" at bounding box center [287, 17] width 96 height 19
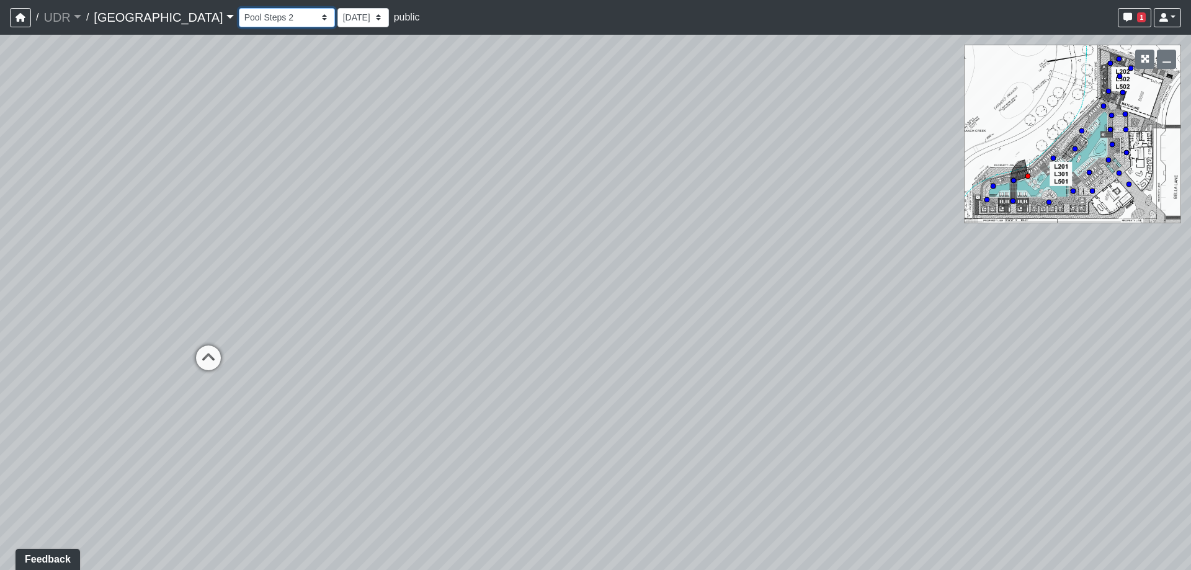
select select "aMMW4eY4dxR5oRxN3eny4x"
click at [239, 8] on select "Amenity Entry Brick Path 1 Brick Path 2 Cabana 1 Cabana 2 Firepit Grill 1 Grill…" at bounding box center [287, 17] width 96 height 19
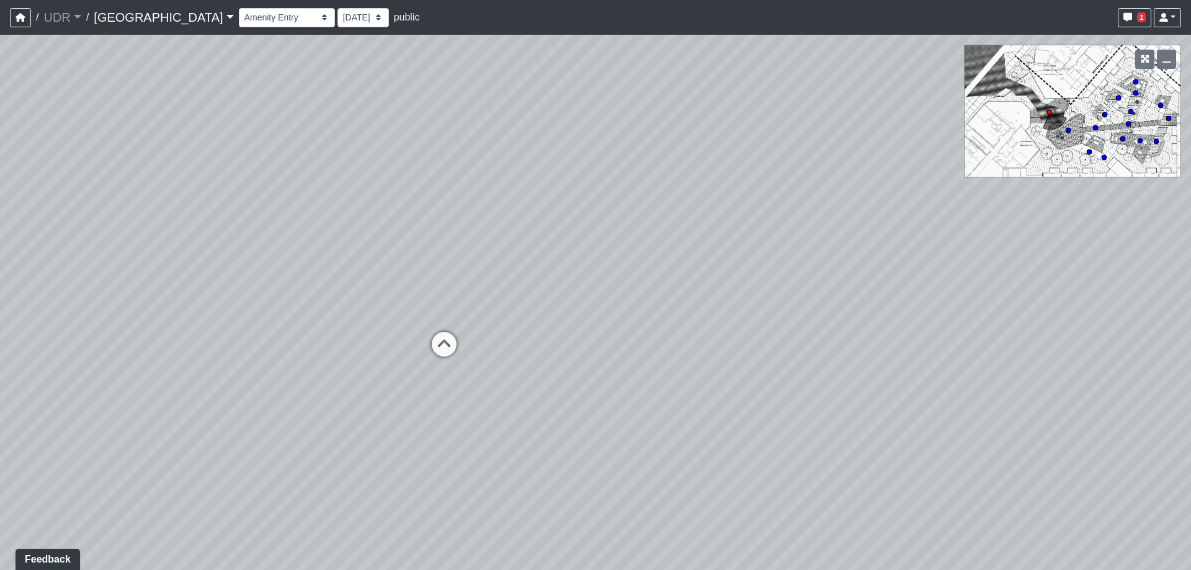
click at [344, 210] on div "Loading... Powder Room Loading... Living Room Loading... Dining Room Loading...…" at bounding box center [595, 302] width 1191 height 535
click at [225, 194] on div "Loading... Powder Room Loading... Living Room Loading... Dining Room Loading...…" at bounding box center [595, 302] width 1191 height 535
click at [322, 306] on div "Loading... Powder Room Loading... Living Room Loading... Dining Room Loading...…" at bounding box center [595, 302] width 1191 height 535
click at [638, 316] on div "Loading... Powder Room Loading... Living Room Loading... Dining Room Loading...…" at bounding box center [595, 302] width 1191 height 535
click at [540, 256] on div "Loading... Powder Room Loading... Living Room Loading... Dining Room Loading...…" at bounding box center [595, 302] width 1191 height 535
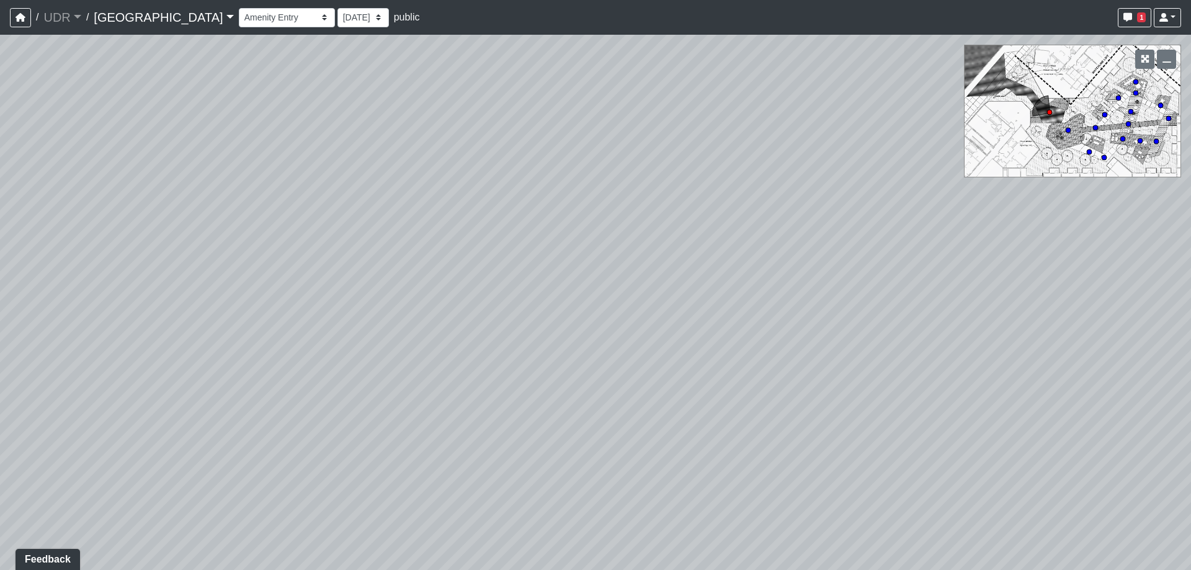
click at [609, 275] on div "Loading... Powder Room Loading... Living Room Loading... Dining Room Loading...…" at bounding box center [595, 302] width 1191 height 535
click at [582, 360] on div "Loading... Powder Room Loading... Living Room Loading... Dining Room Loading...…" at bounding box center [595, 302] width 1191 height 535
click at [547, 419] on div "Loading... Powder Room Loading... Living Room Loading... Dining Room Loading...…" at bounding box center [595, 302] width 1191 height 535
drag, startPoint x: 909, startPoint y: 428, endPoint x: 635, endPoint y: 422, distance: 274.3
click at [635, 424] on div "Loading... Powder Room Loading... Living Room Loading... Dining Room Loading...…" at bounding box center [595, 302] width 1191 height 535
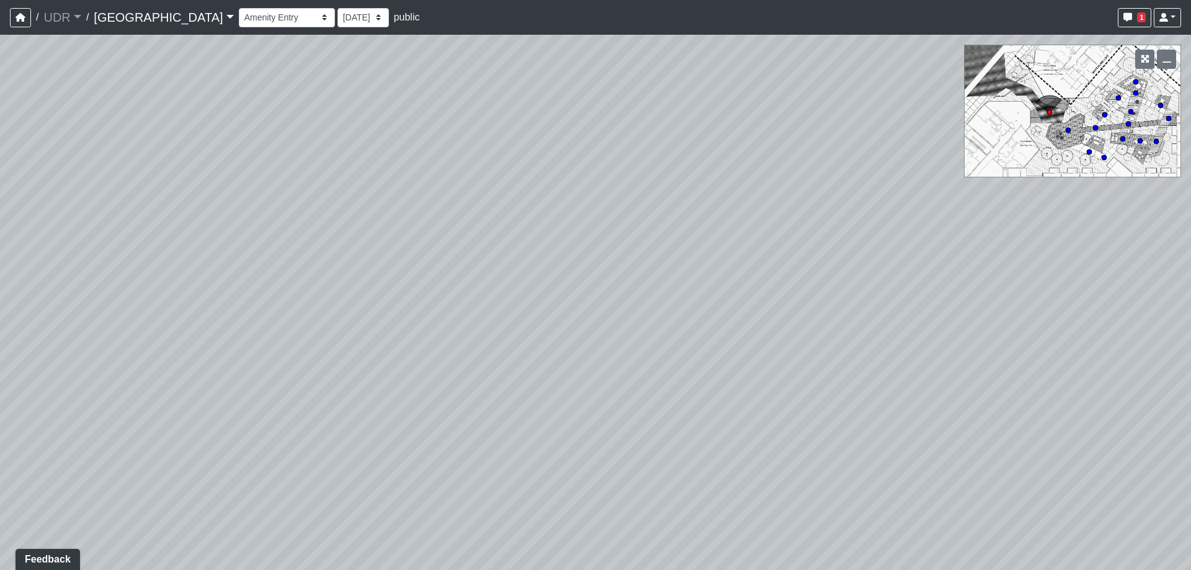
drag, startPoint x: 427, startPoint y: 321, endPoint x: 600, endPoint y: 338, distance: 173.9
click at [600, 338] on div "Loading... Powder Room Loading... Living Room Loading... Dining Room Loading...…" at bounding box center [595, 302] width 1191 height 535
drag, startPoint x: 489, startPoint y: 311, endPoint x: 529, endPoint y: 323, distance: 41.6
click at [521, 321] on div "Loading... Powder Room Loading... Living Room Loading... Dining Room Loading...…" at bounding box center [595, 302] width 1191 height 535
